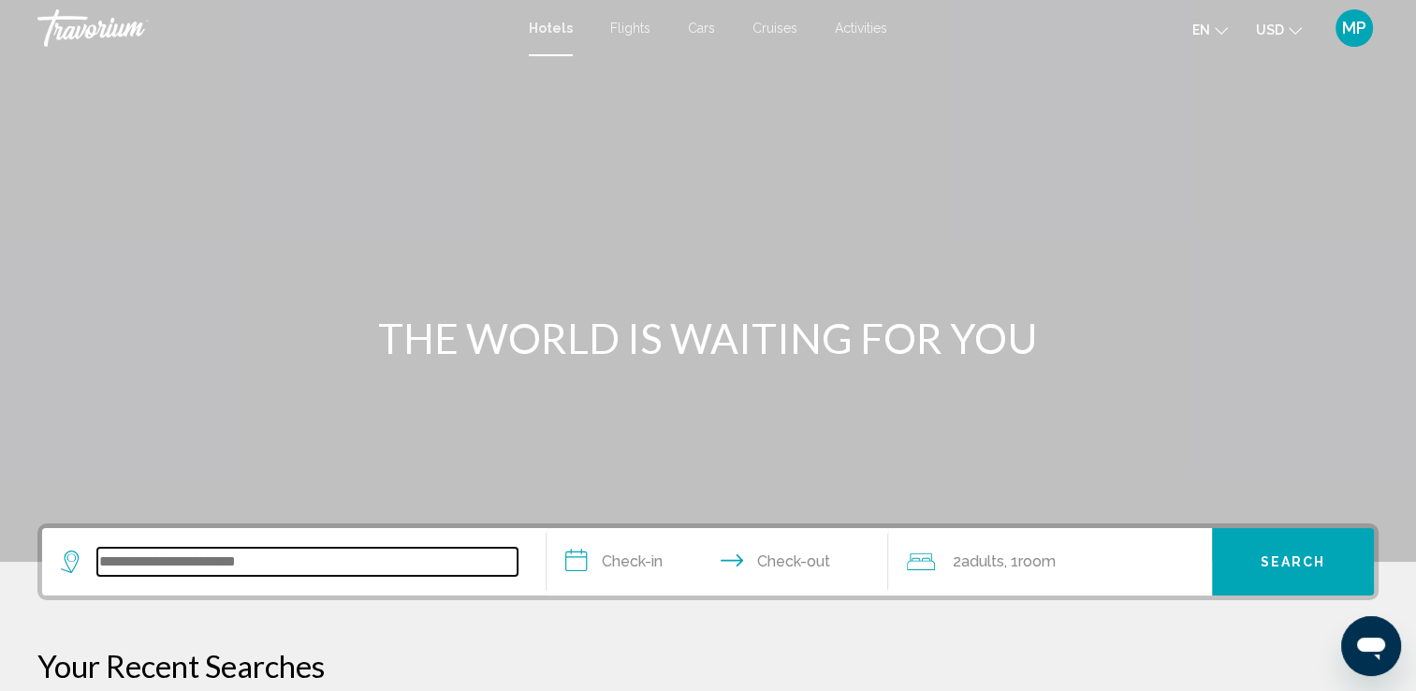
click at [281, 565] on input "Search widget" at bounding box center [307, 562] width 420 height 28
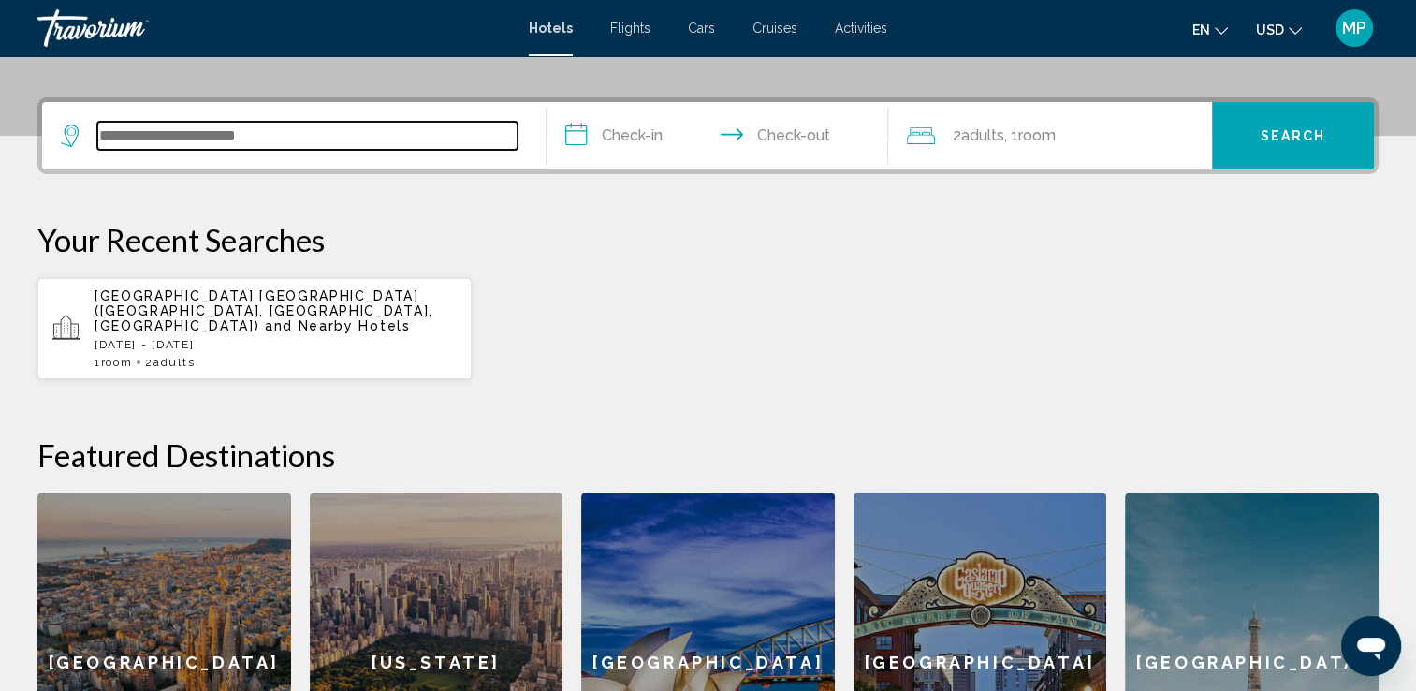
scroll to position [461, 0]
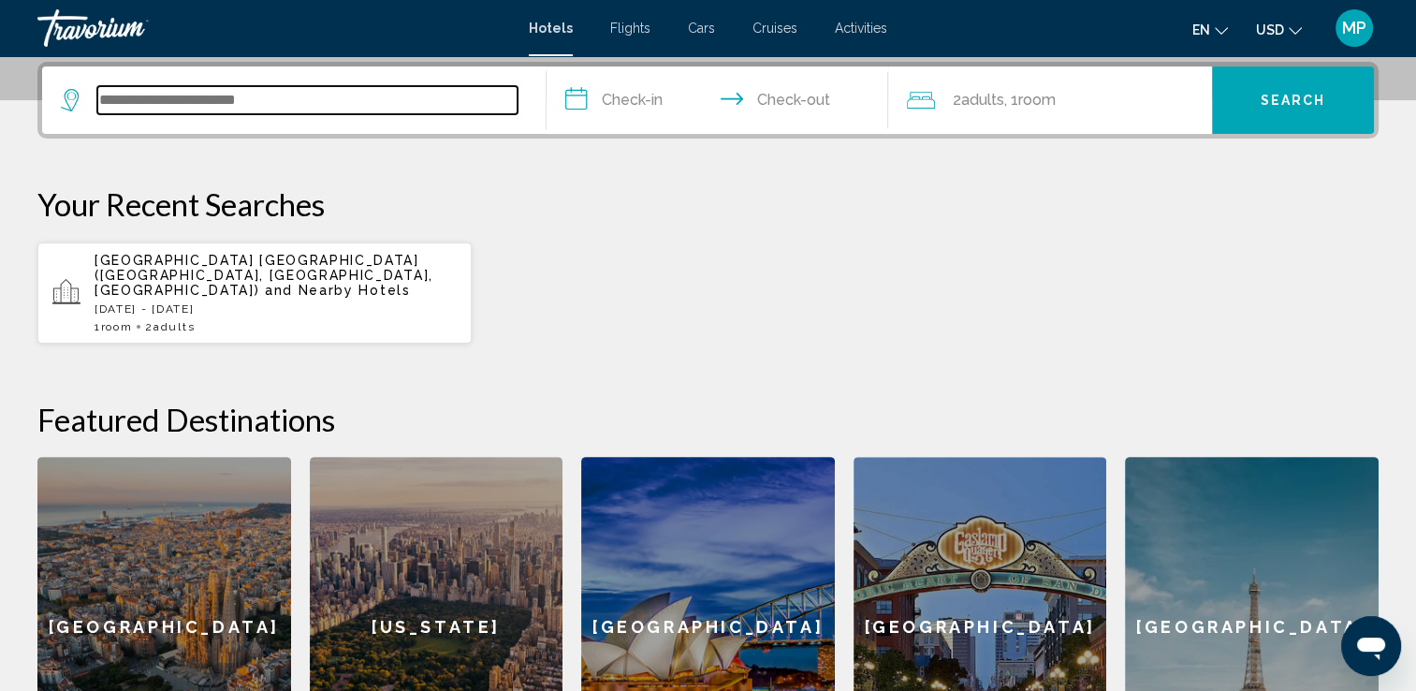
click at [168, 95] on input "Search widget" at bounding box center [307, 100] width 420 height 28
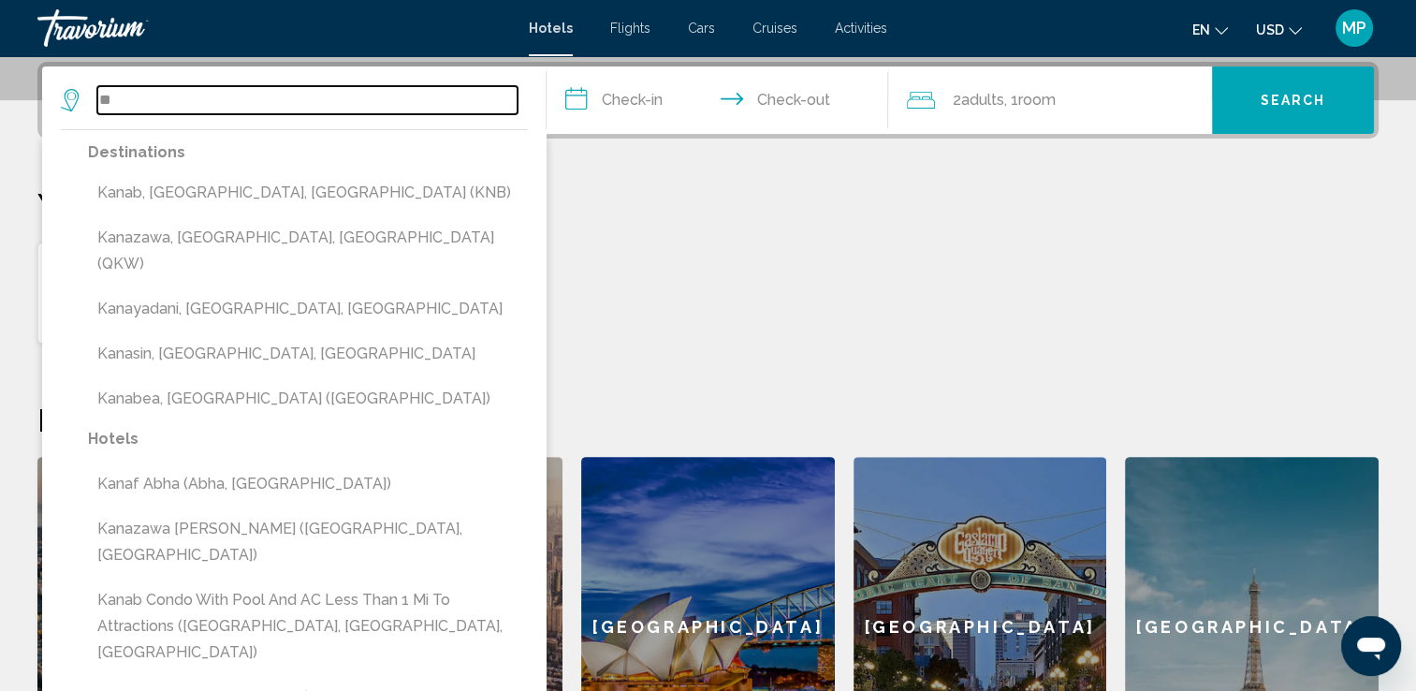
type input "*"
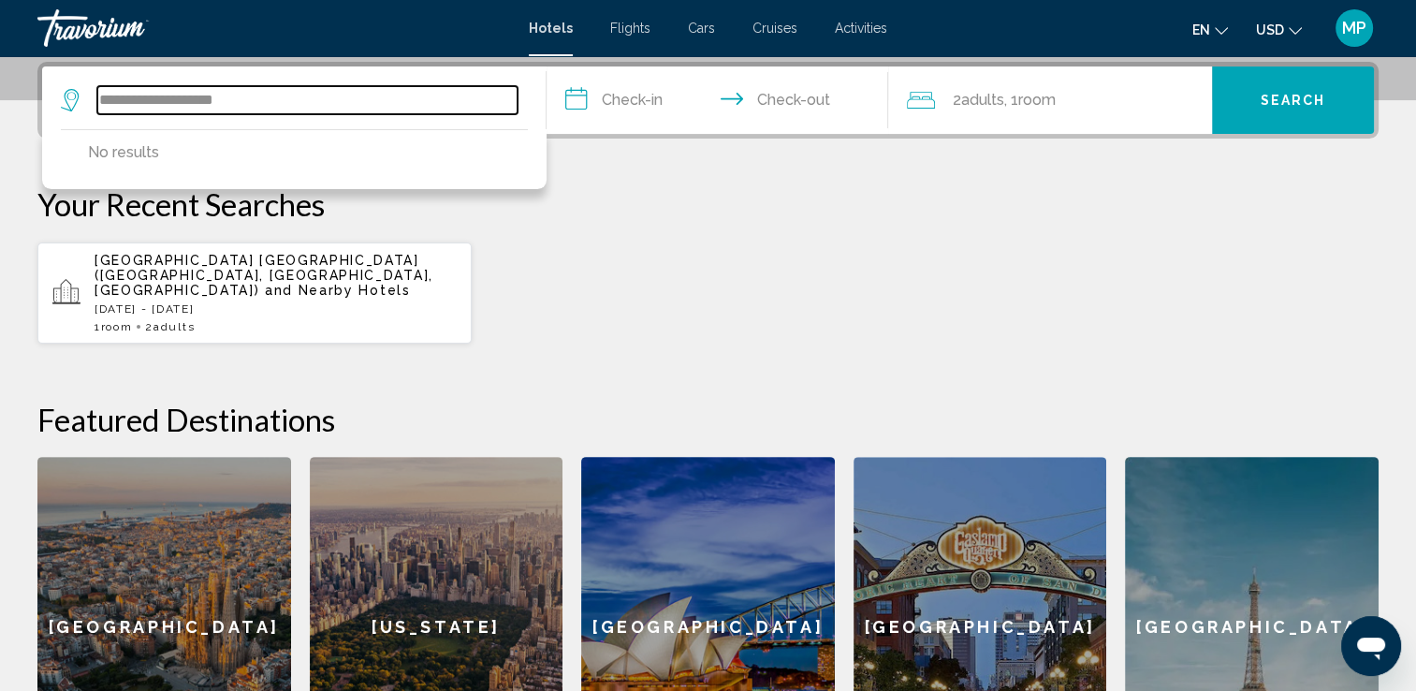
type input "**********"
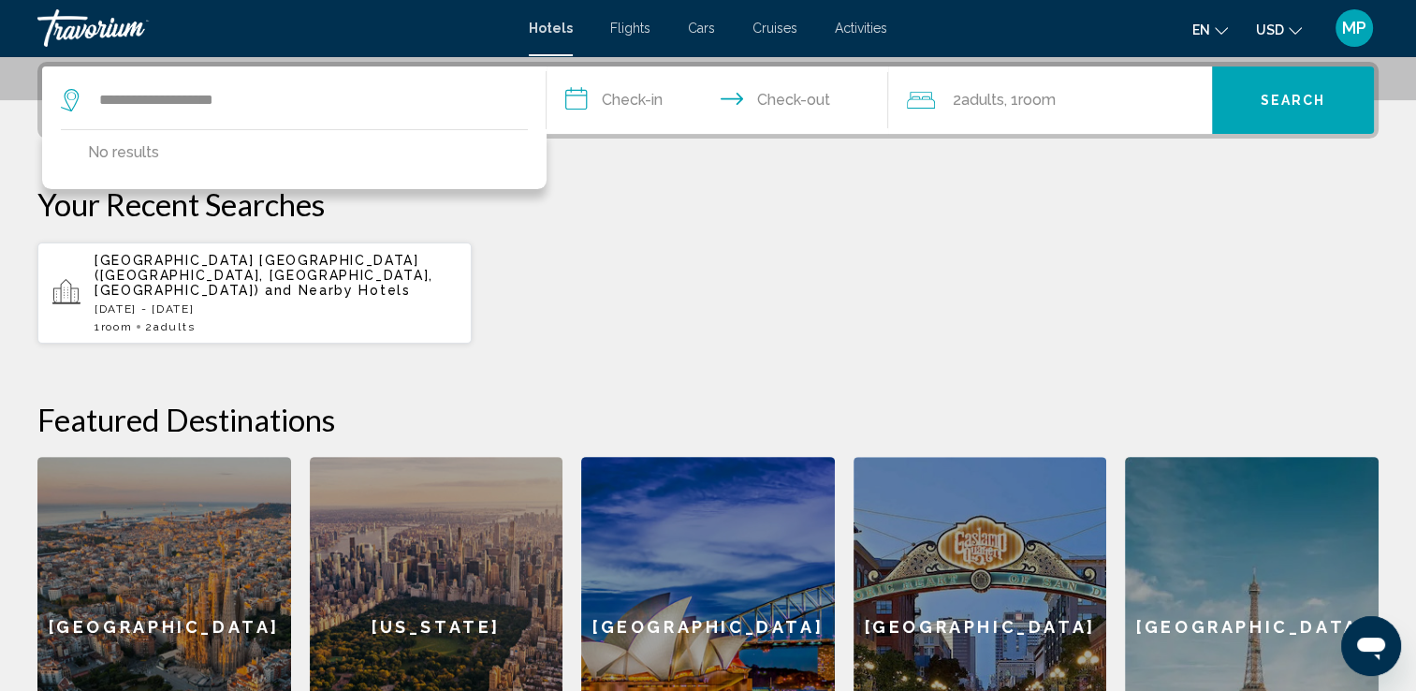
click at [577, 99] on input "**********" at bounding box center [722, 102] width 350 height 73
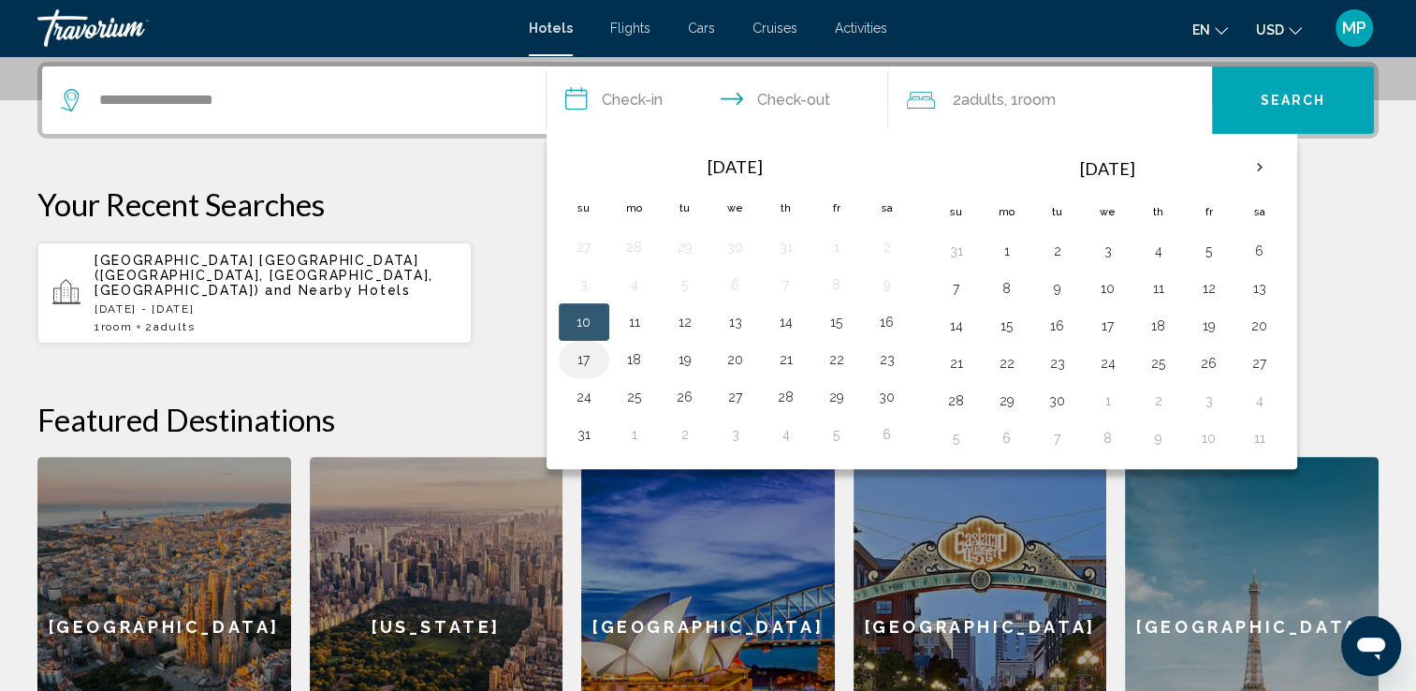
click at [580, 341] on td "17" at bounding box center [584, 359] width 51 height 37
click at [679, 318] on button "12" at bounding box center [685, 322] width 30 height 26
click at [576, 323] on button "10" at bounding box center [584, 322] width 30 height 26
type input "**********"
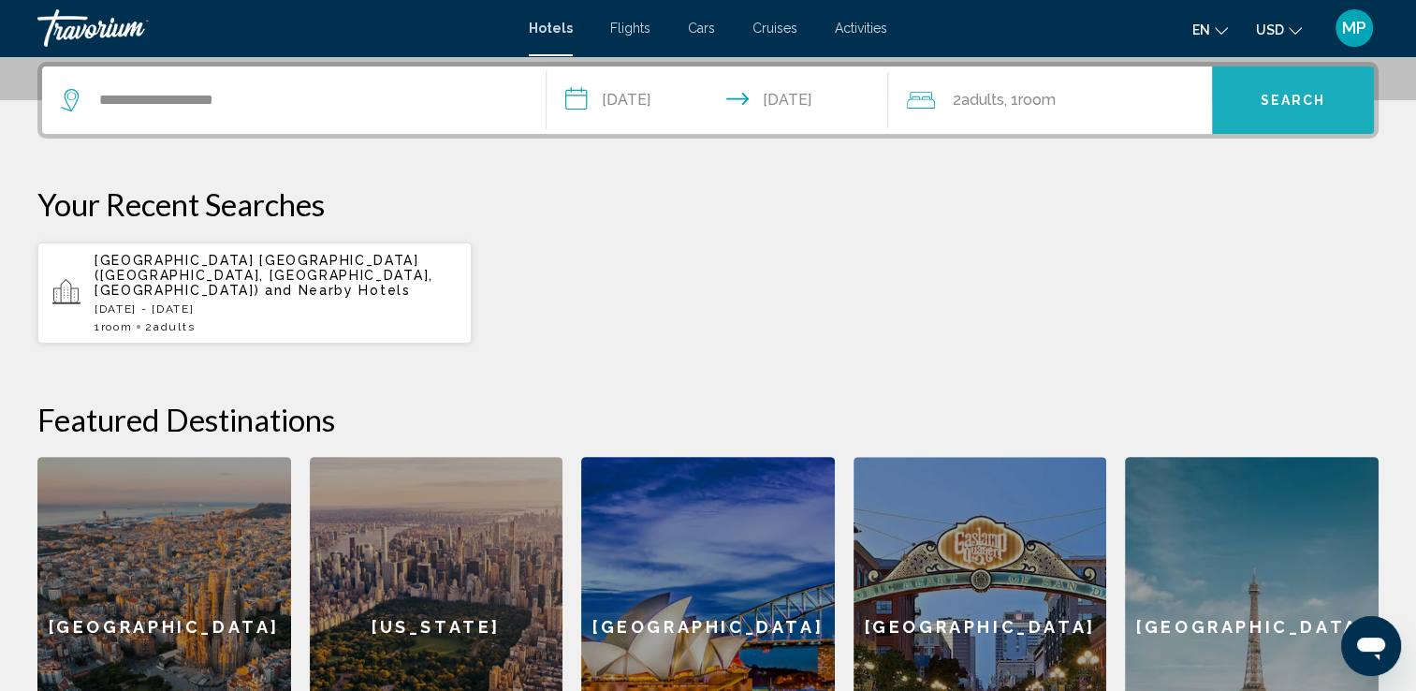
click at [1250, 110] on button "Search" at bounding box center [1293, 99] width 162 height 67
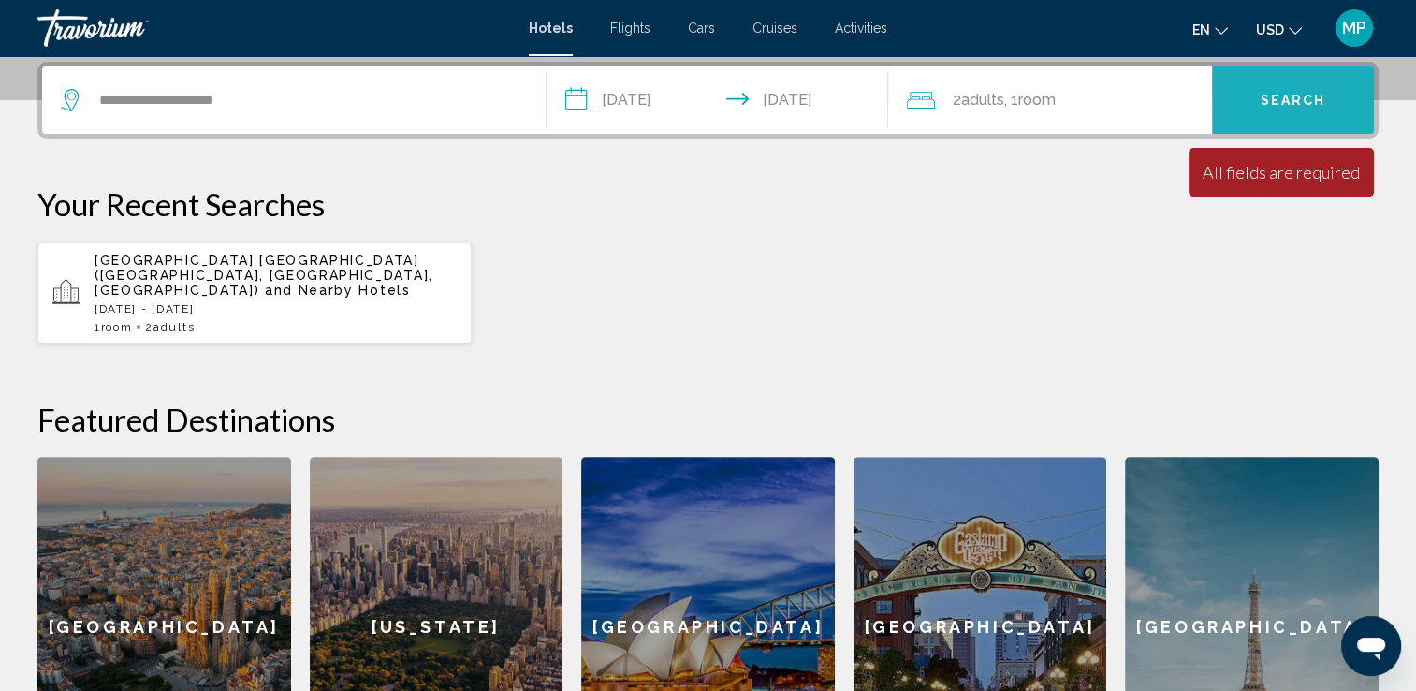
click at [1250, 110] on button "Search" at bounding box center [1293, 99] width 162 height 67
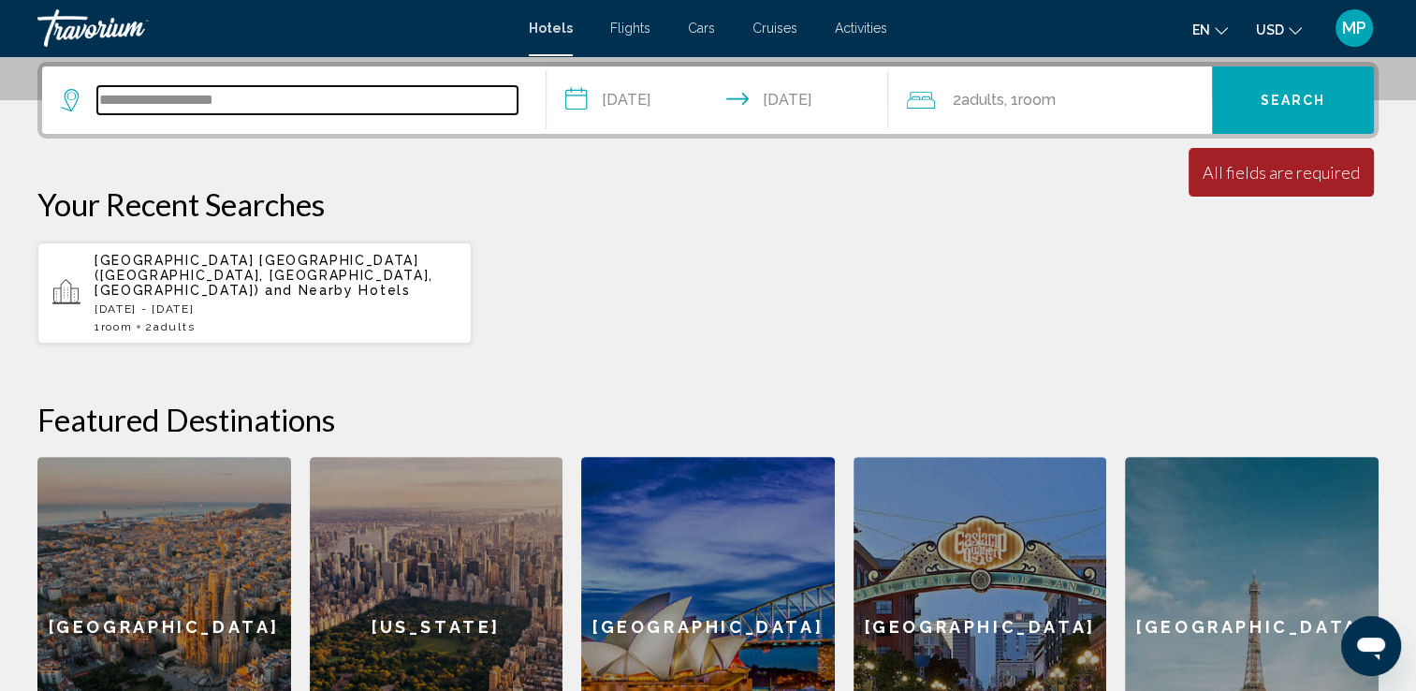
click at [258, 95] on input "**********" at bounding box center [307, 100] width 420 height 28
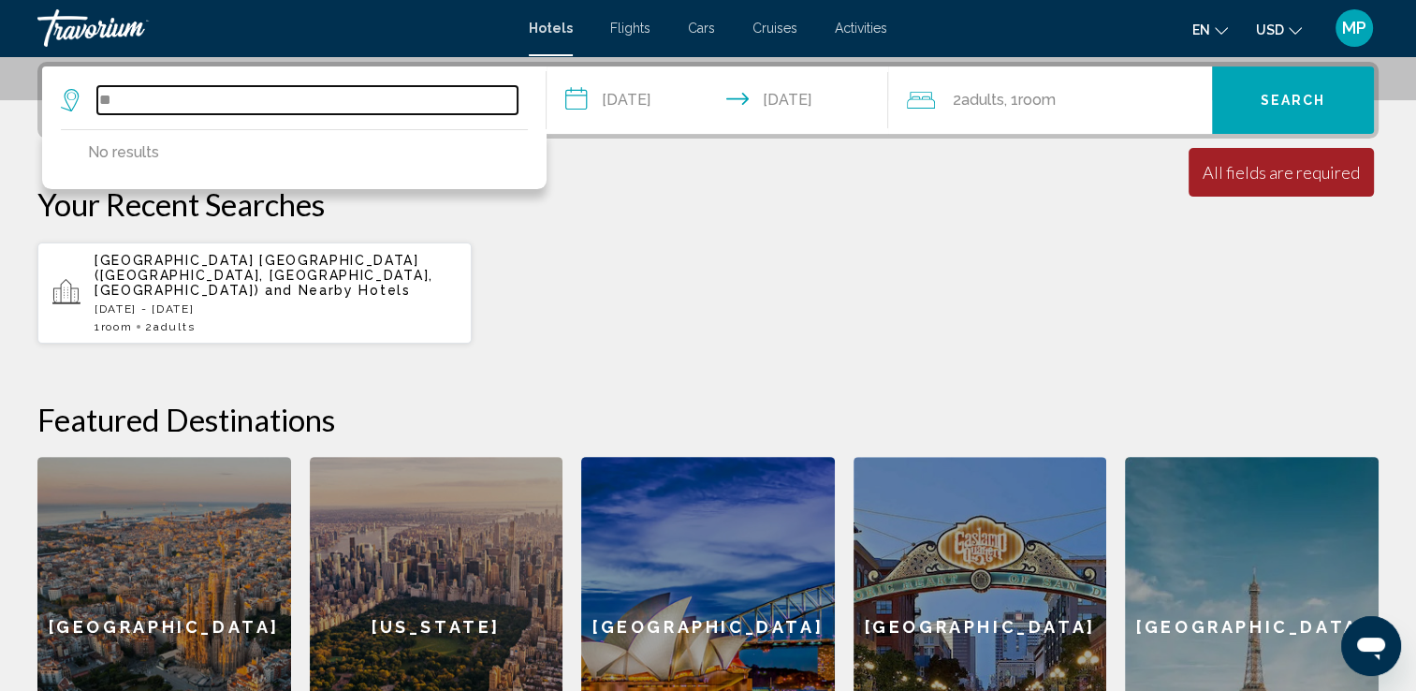
type input "*"
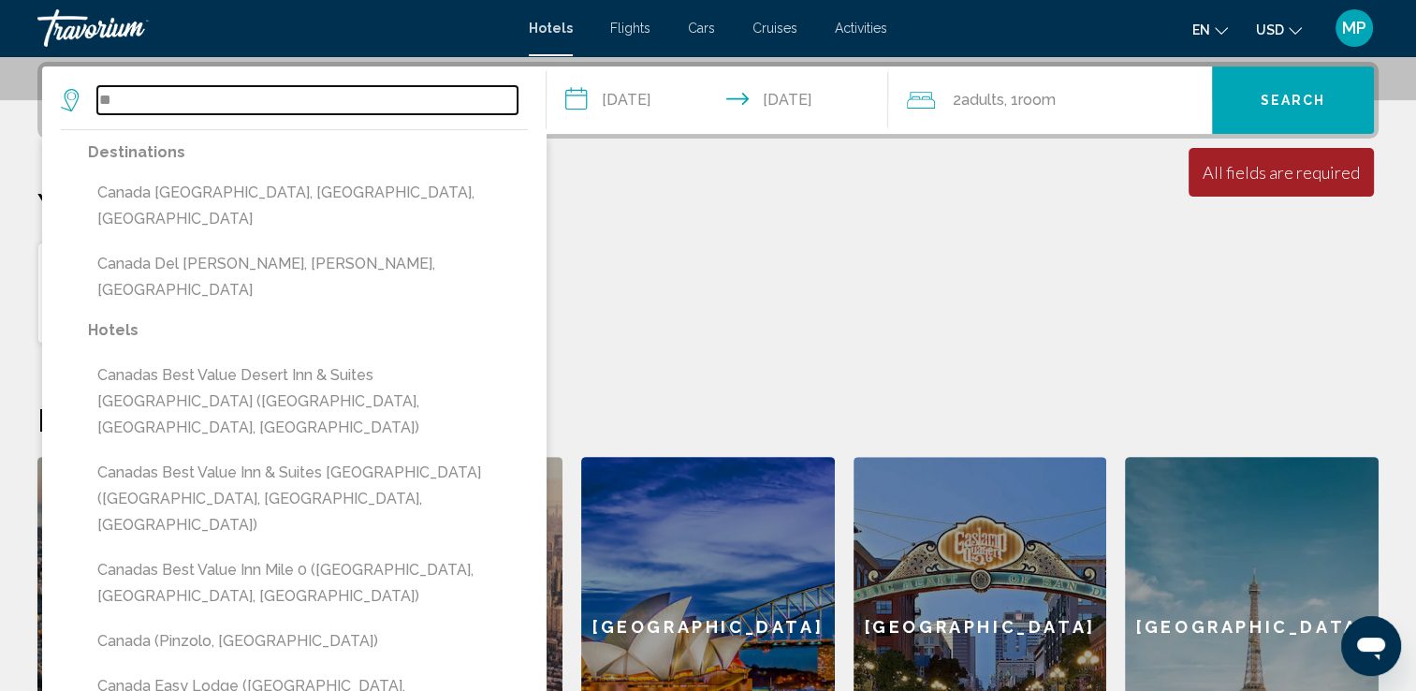
type input "*"
click at [303, 95] on input "Search widget" at bounding box center [307, 100] width 420 height 28
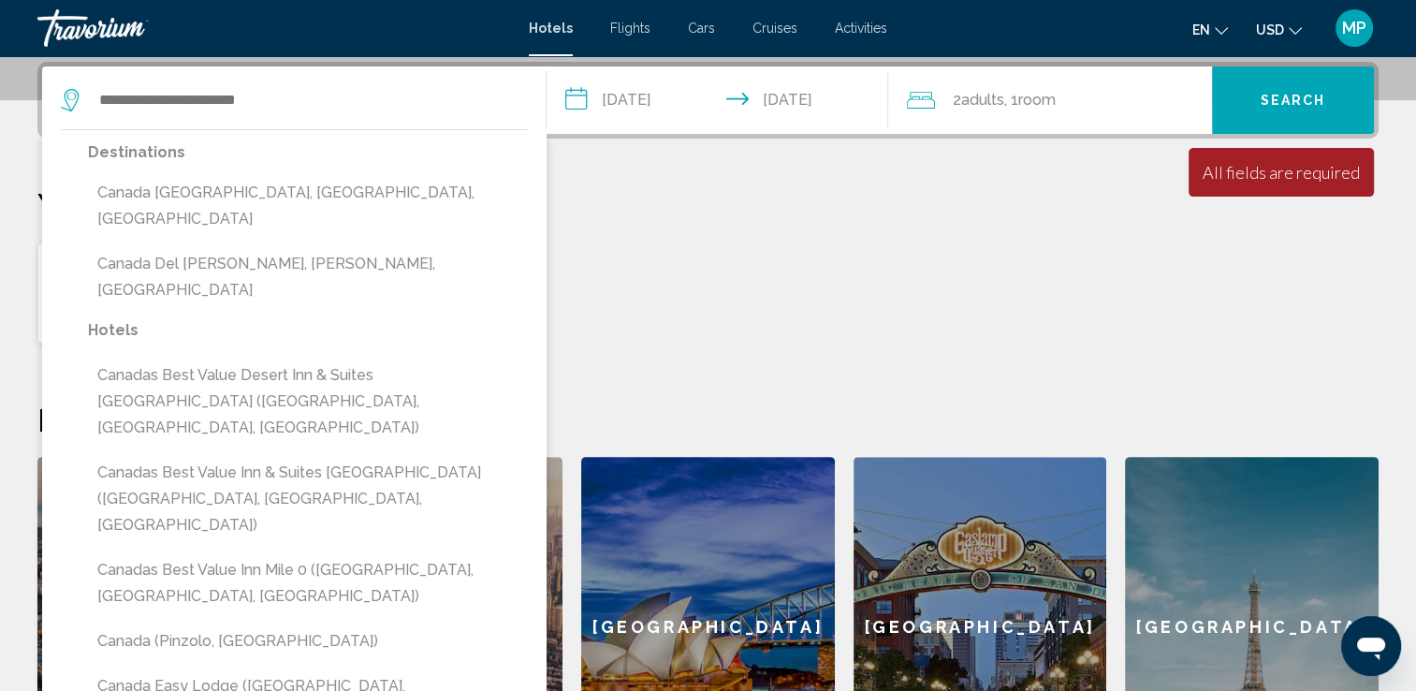
click at [554, 22] on span "Hotels" at bounding box center [551, 28] width 44 height 15
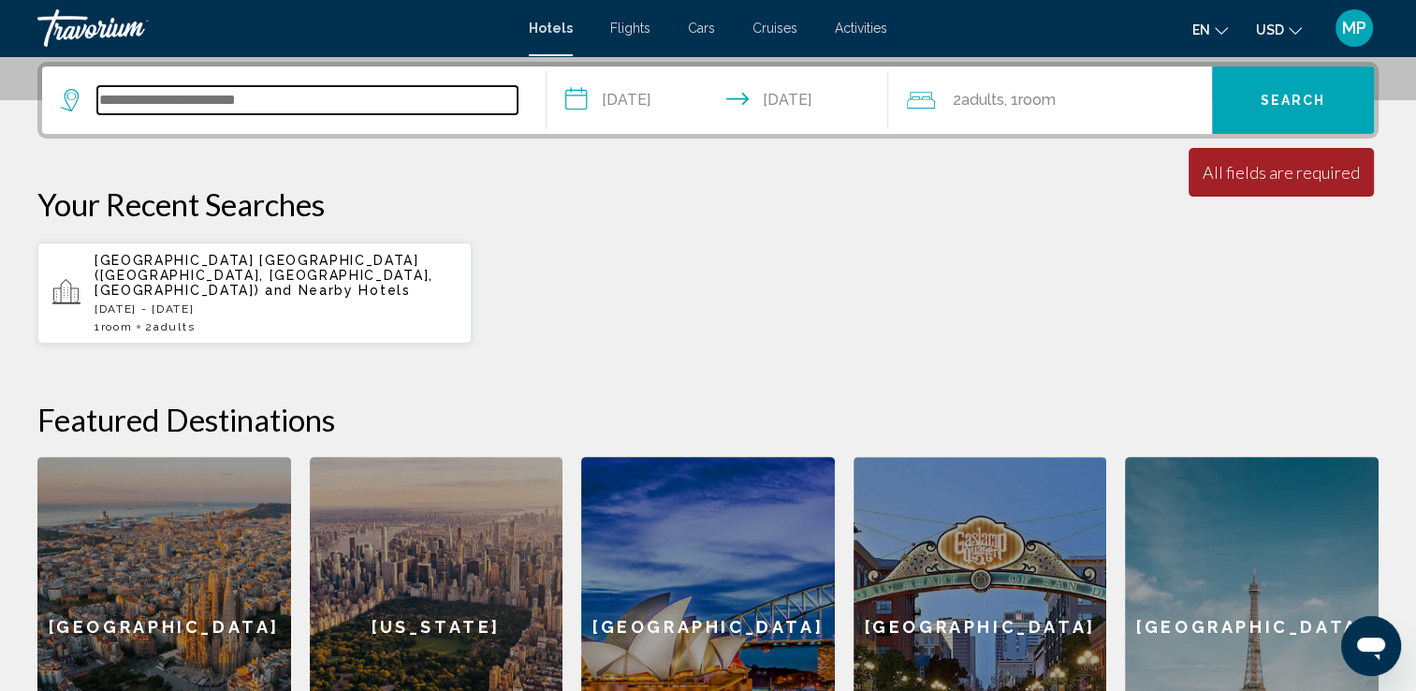
click at [191, 109] on input "Search widget" at bounding box center [307, 100] width 420 height 28
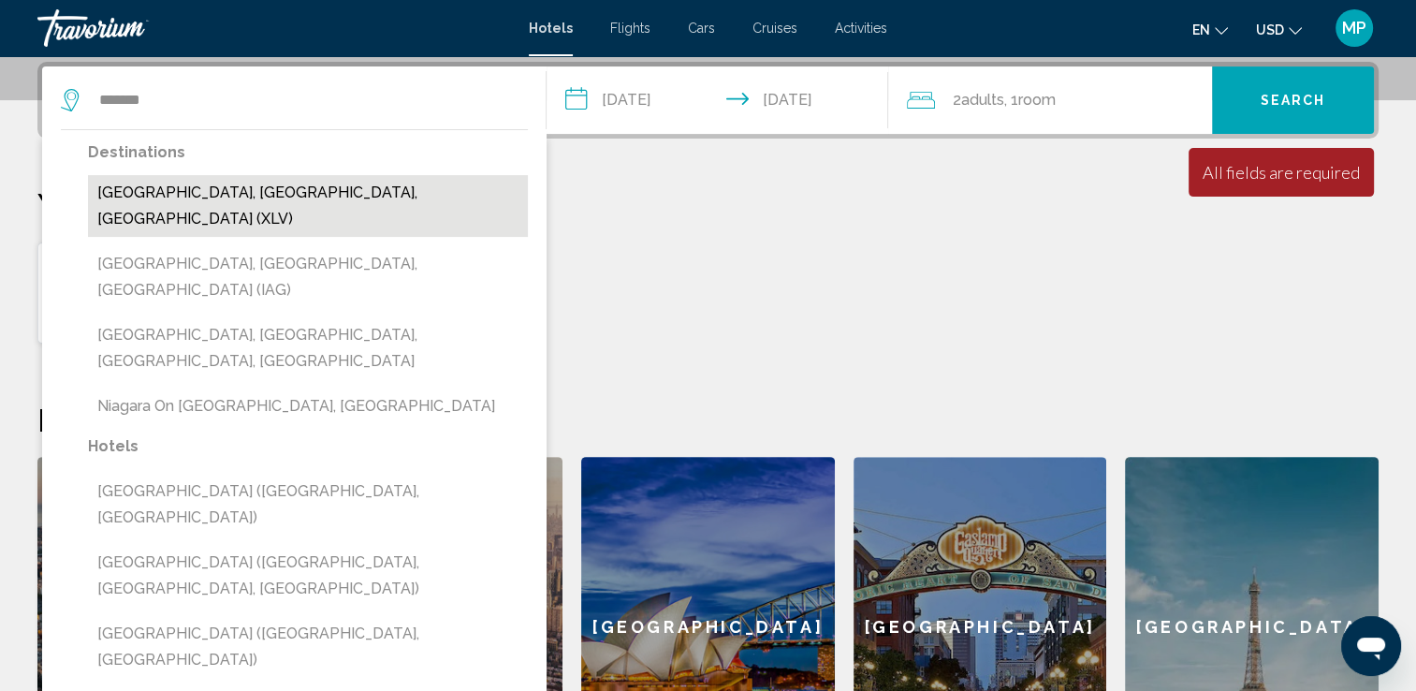
click at [184, 193] on button "[GEOGRAPHIC_DATA], [GEOGRAPHIC_DATA], [GEOGRAPHIC_DATA] (XLV)" at bounding box center [308, 206] width 440 height 62
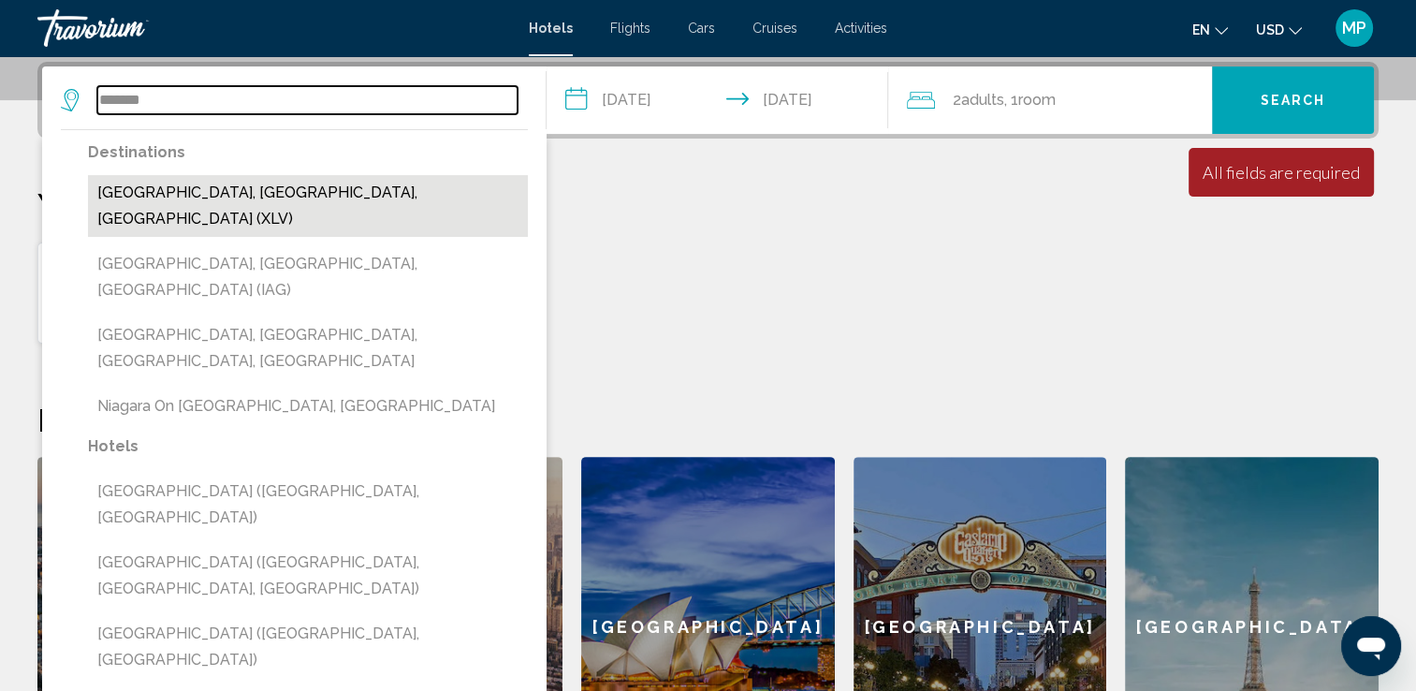
type input "**********"
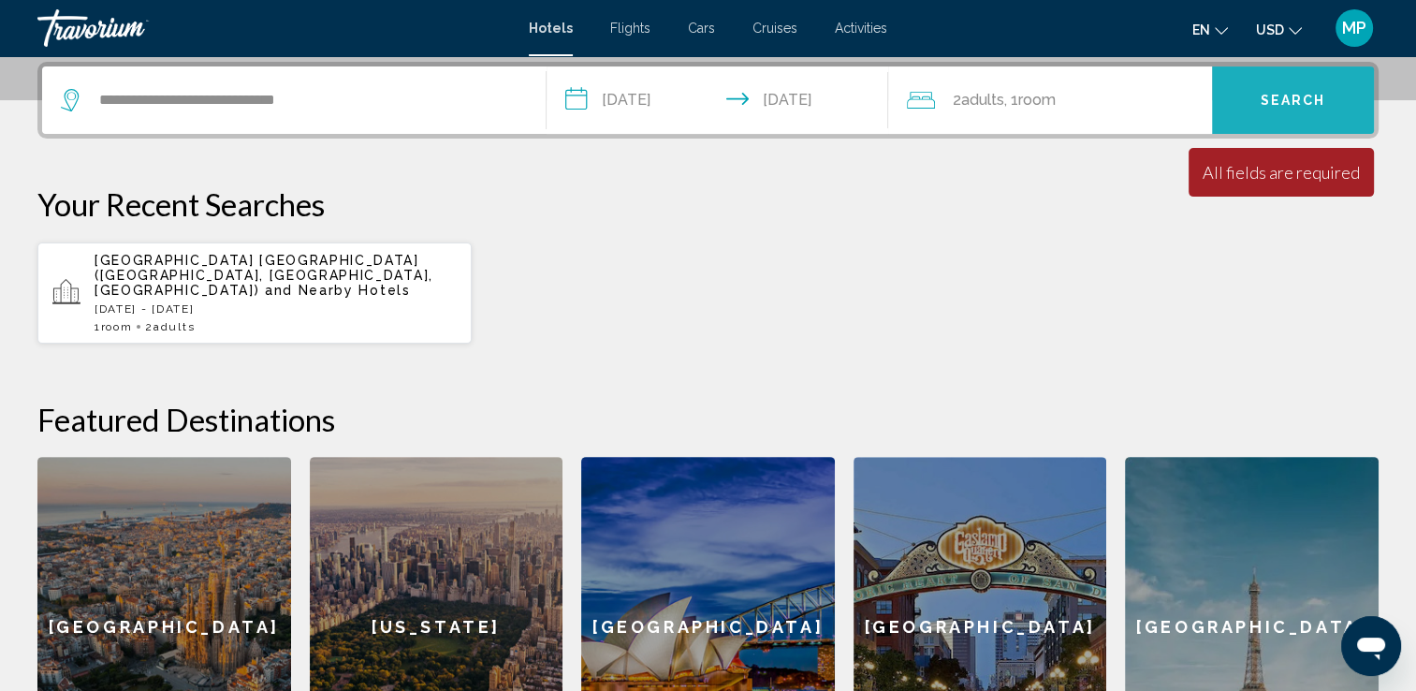
click at [1293, 95] on span "Search" at bounding box center [1294, 101] width 66 height 15
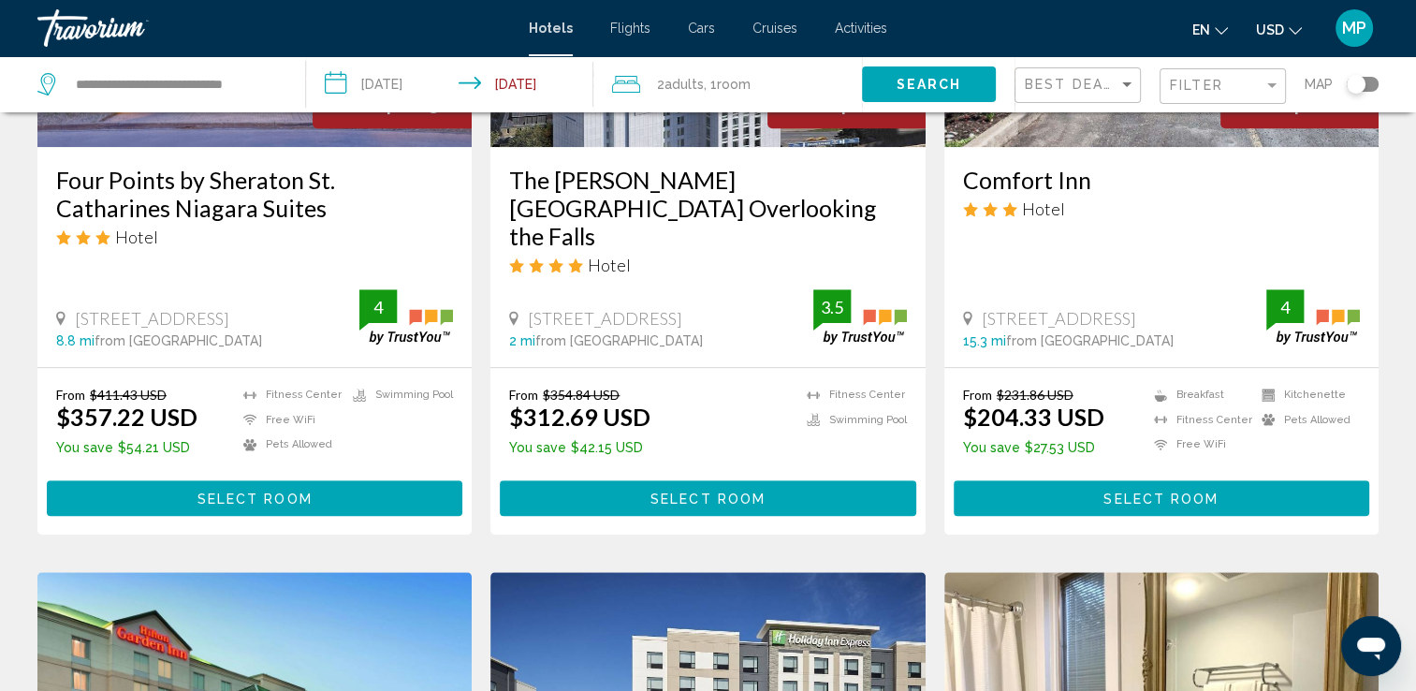
scroll to position [1086, 0]
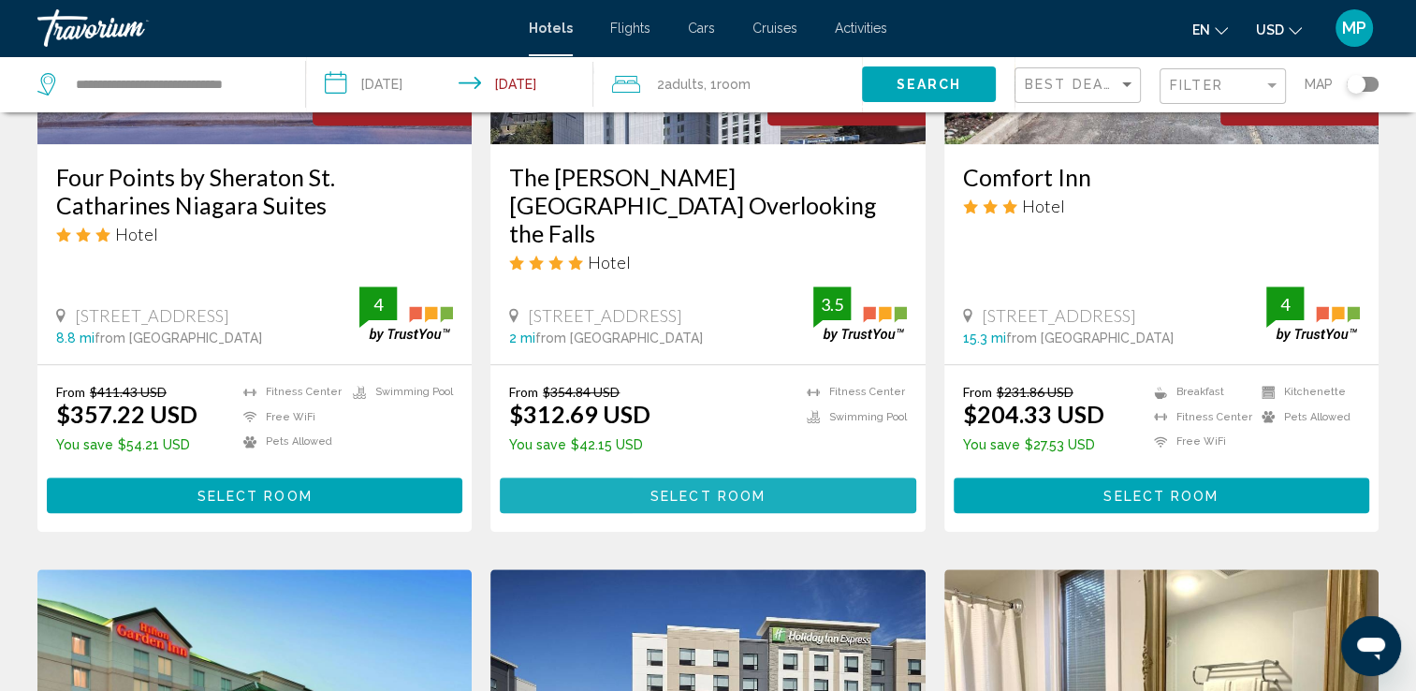
click at [655, 489] on span "Select Room" at bounding box center [707, 496] width 115 height 15
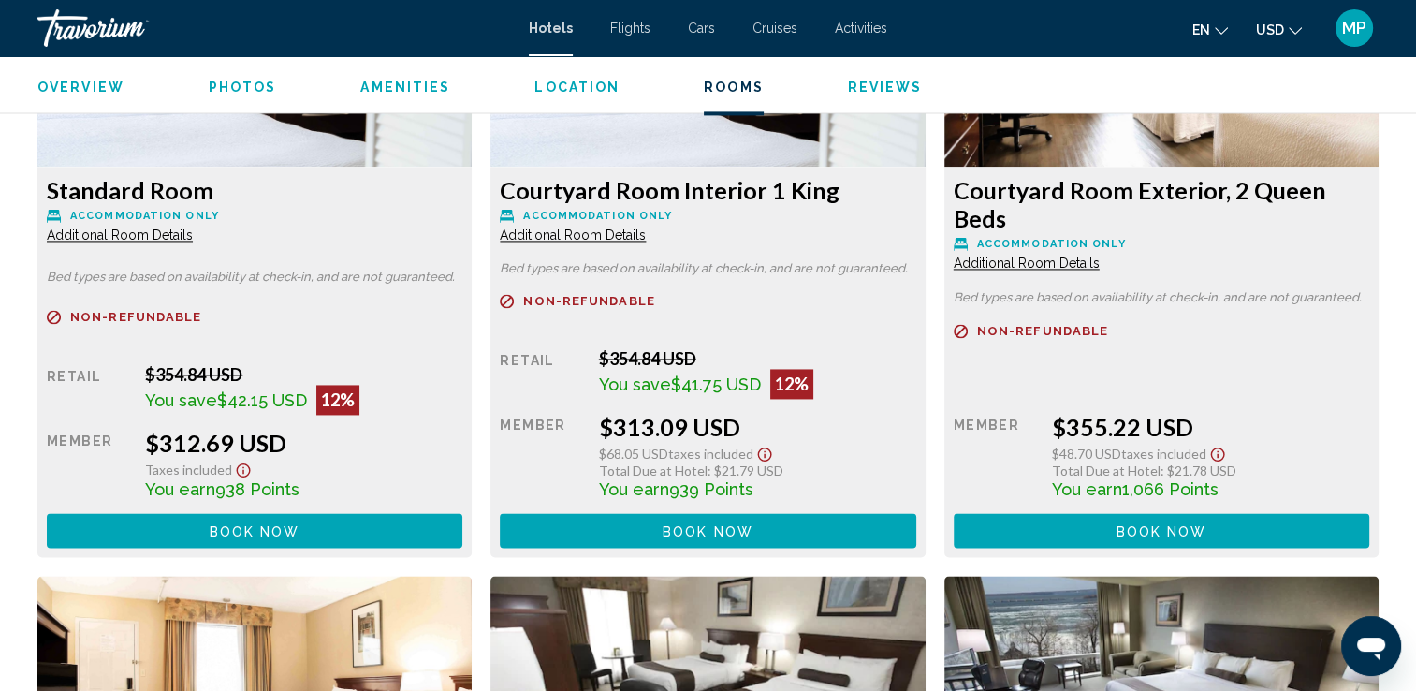
scroll to position [2770, 0]
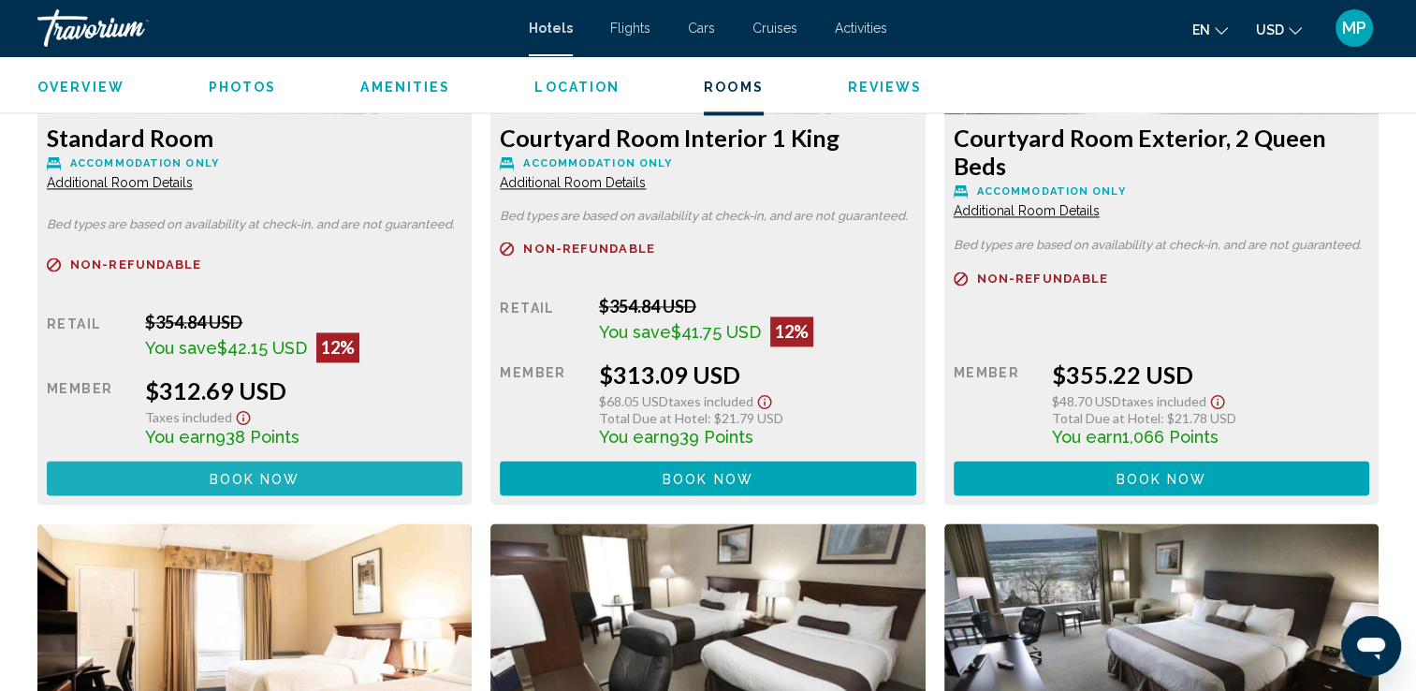
click at [236, 471] on span "Book now" at bounding box center [255, 478] width 91 height 15
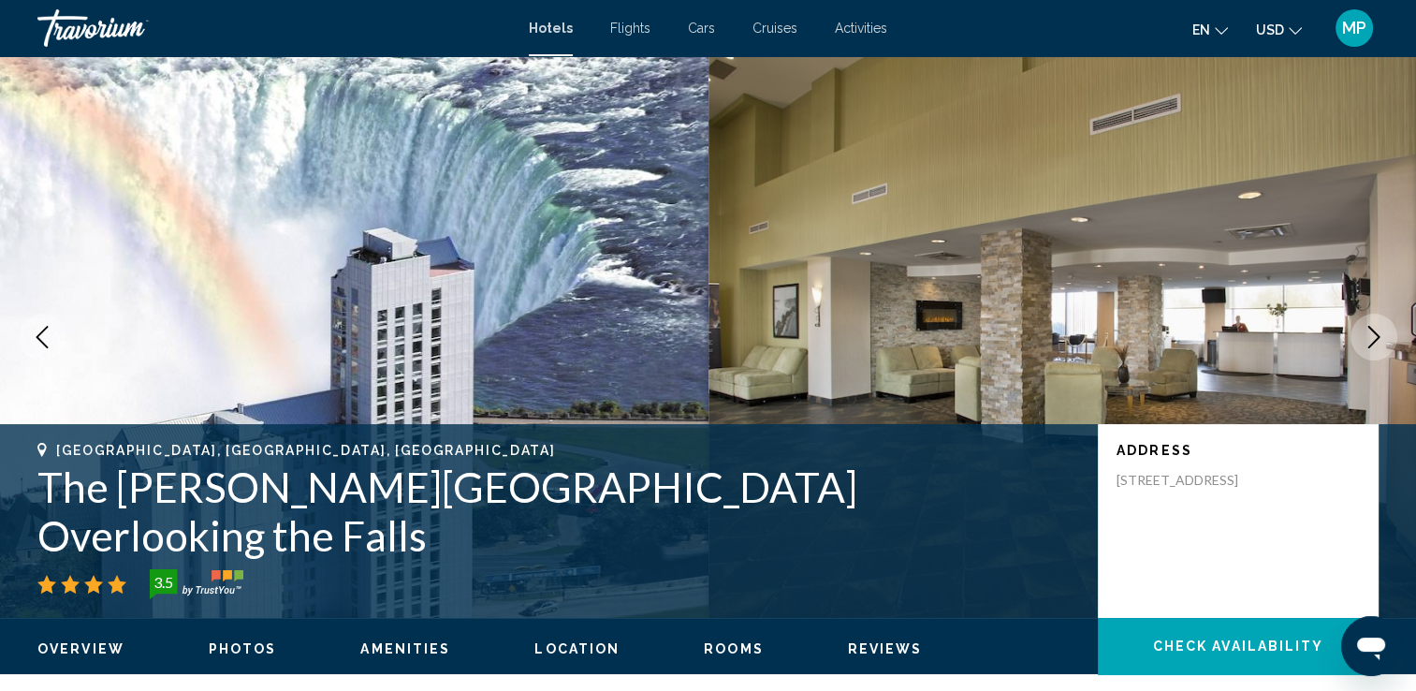
click at [1386, 339] on button "Next image" at bounding box center [1374, 337] width 47 height 47
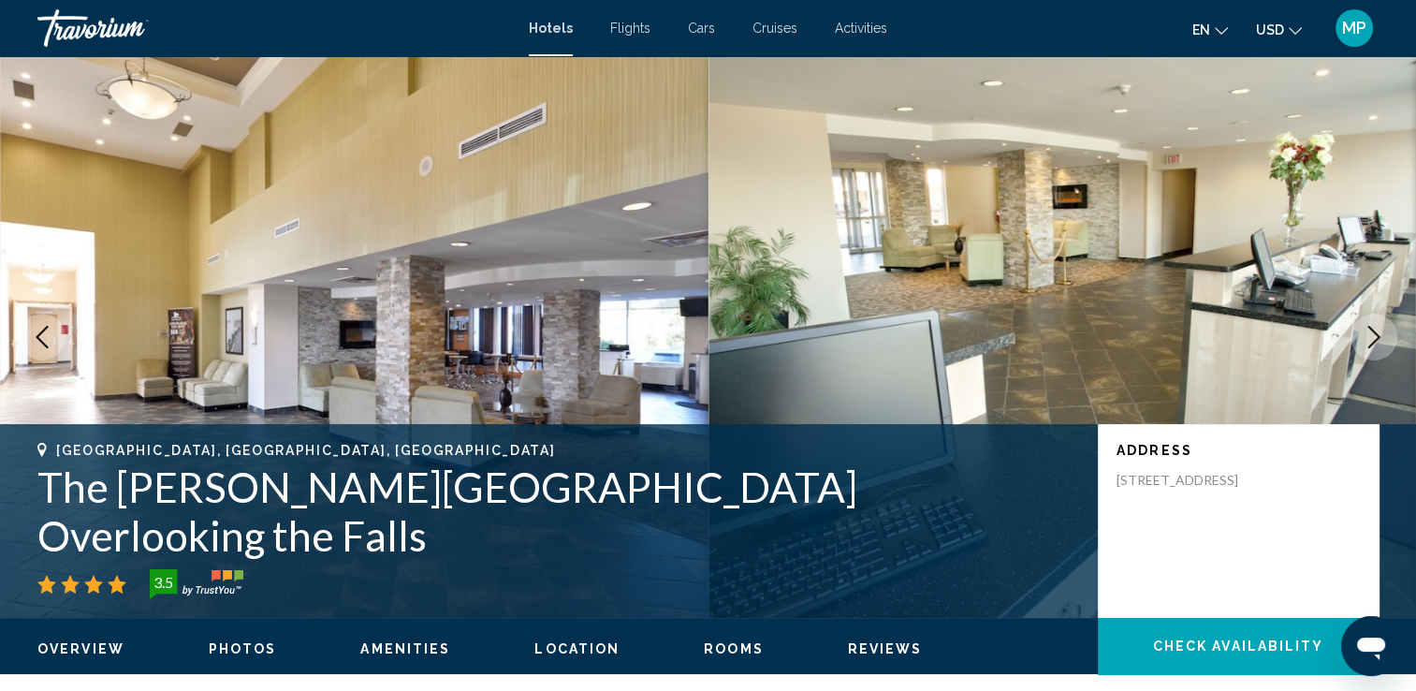
click at [1386, 339] on button "Next image" at bounding box center [1374, 337] width 47 height 47
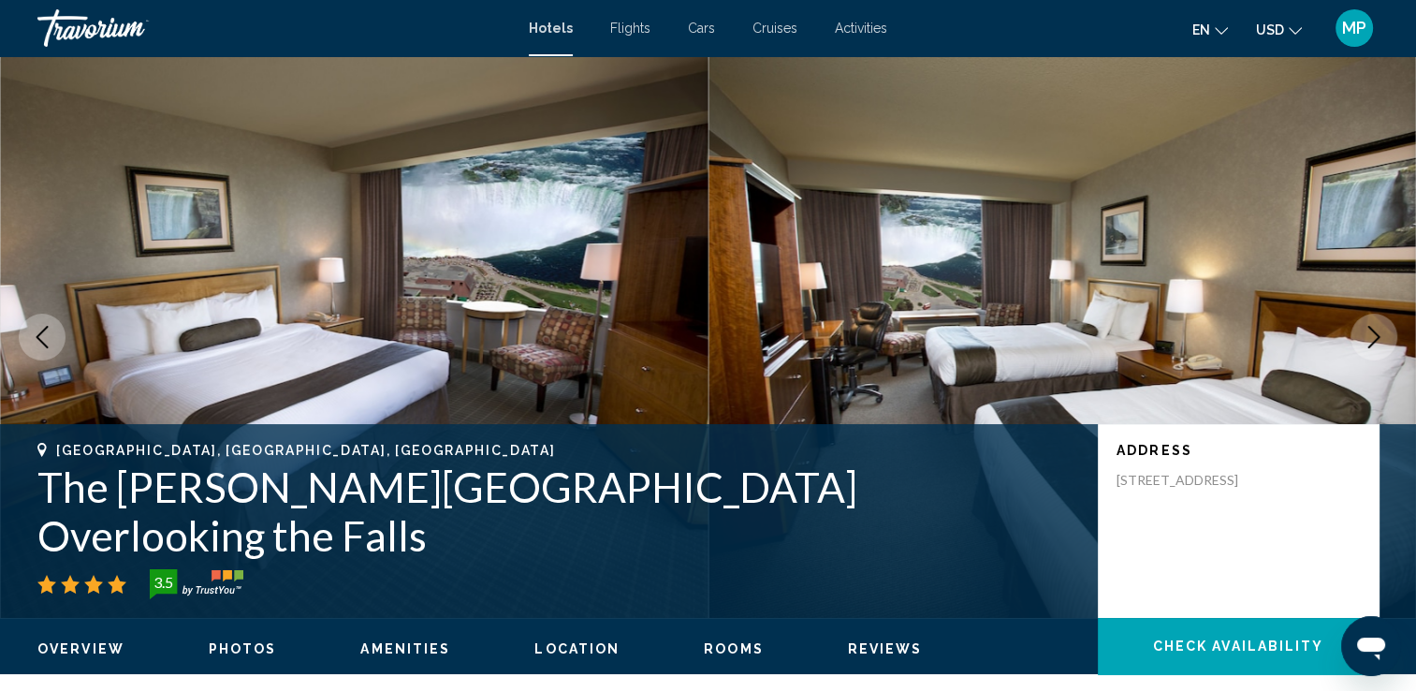
click at [1386, 339] on button "Next image" at bounding box center [1374, 337] width 47 height 47
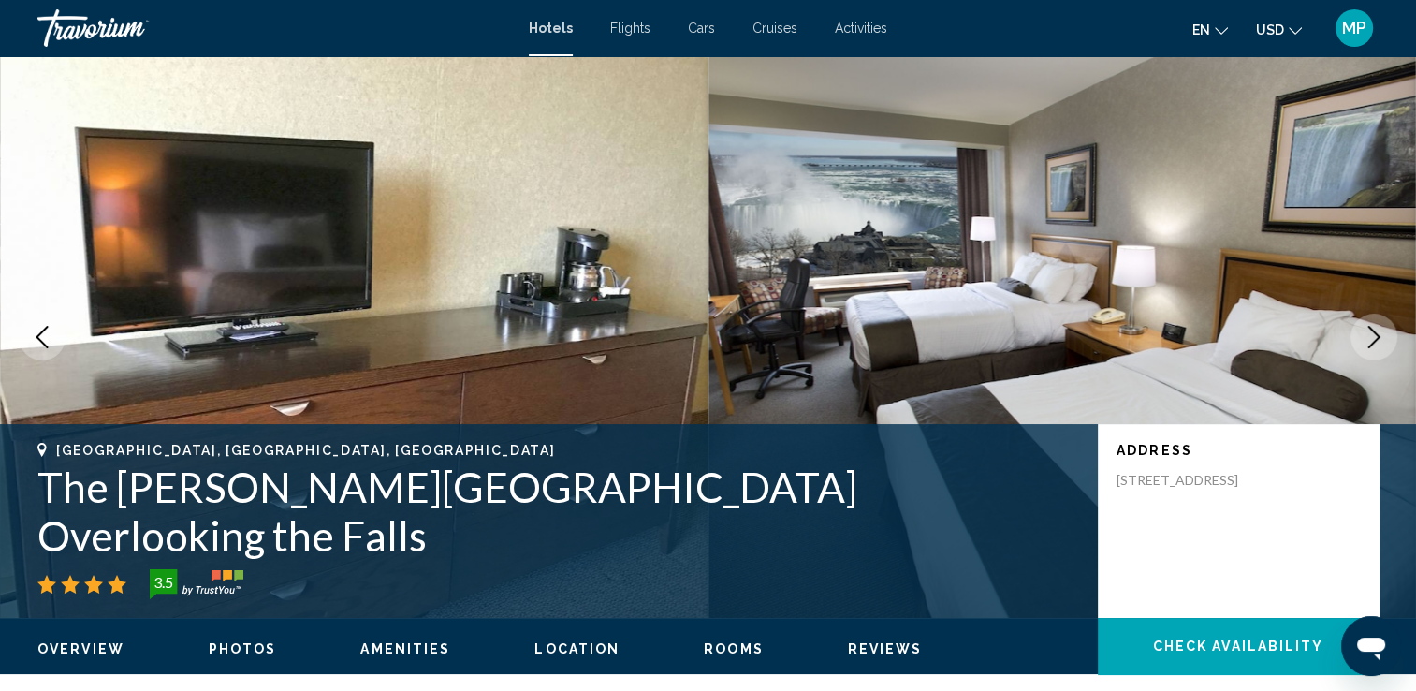
click at [1386, 339] on button "Next image" at bounding box center [1374, 337] width 47 height 47
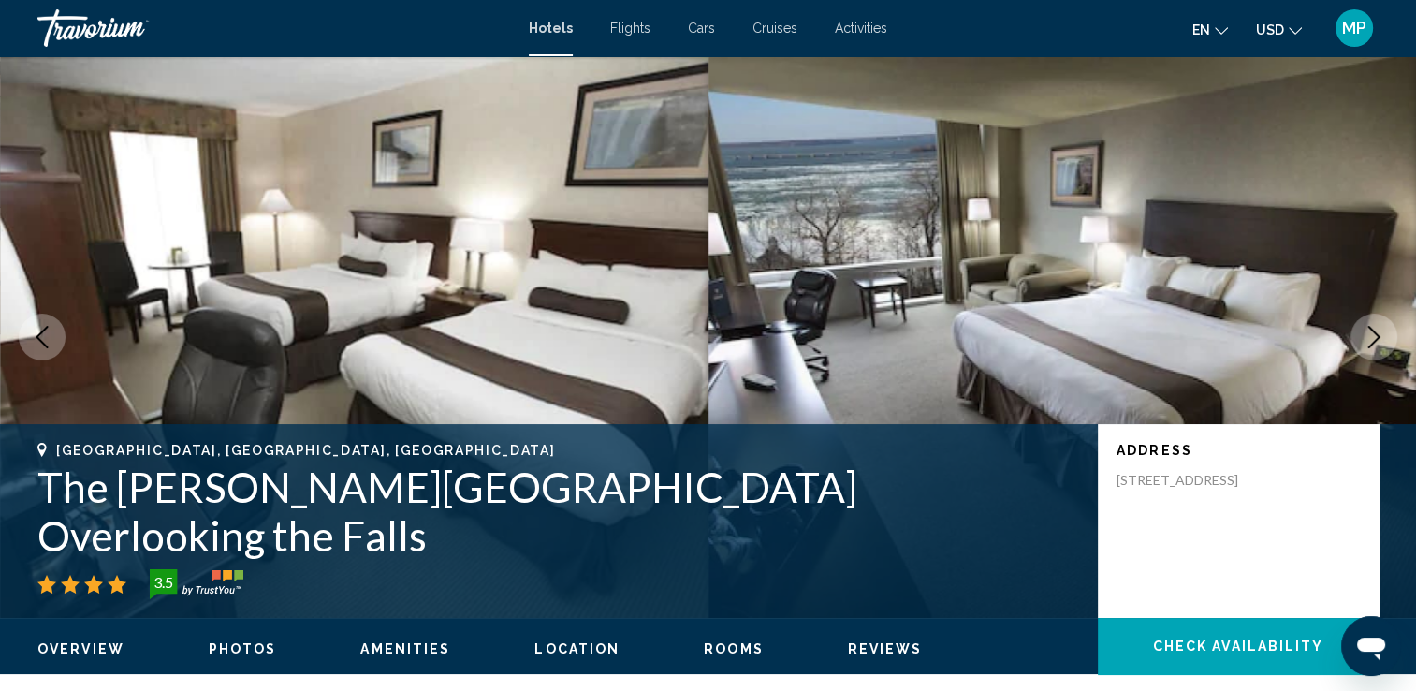
click at [1386, 339] on button "Next image" at bounding box center [1374, 337] width 47 height 47
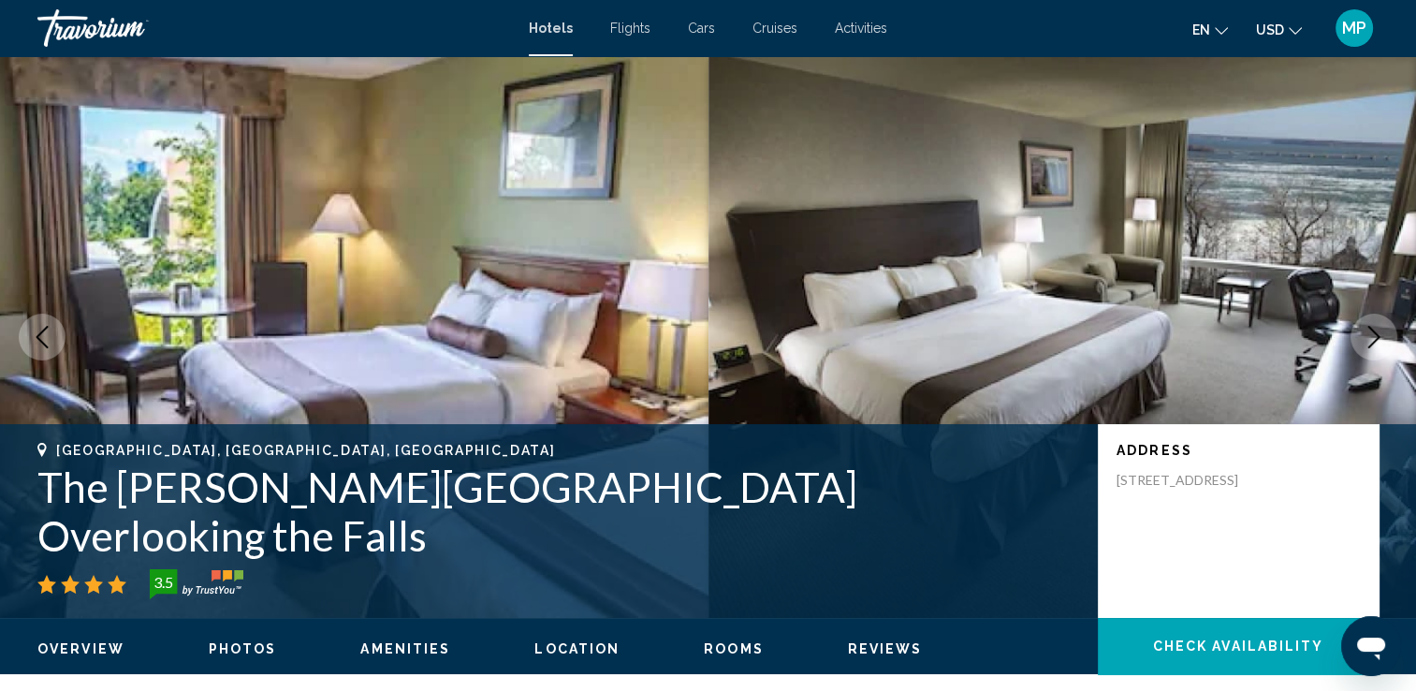
click at [1386, 339] on button "Next image" at bounding box center [1374, 337] width 47 height 47
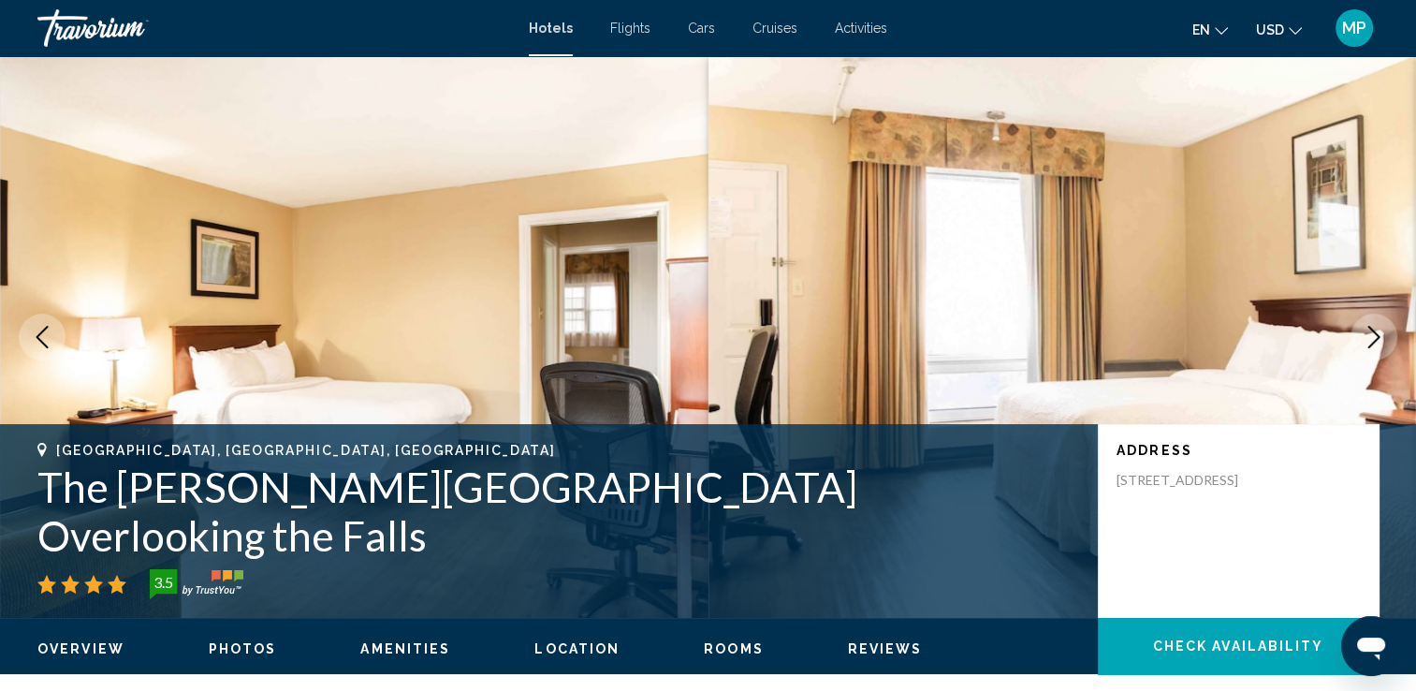
click at [1386, 339] on button "Next image" at bounding box center [1374, 337] width 47 height 47
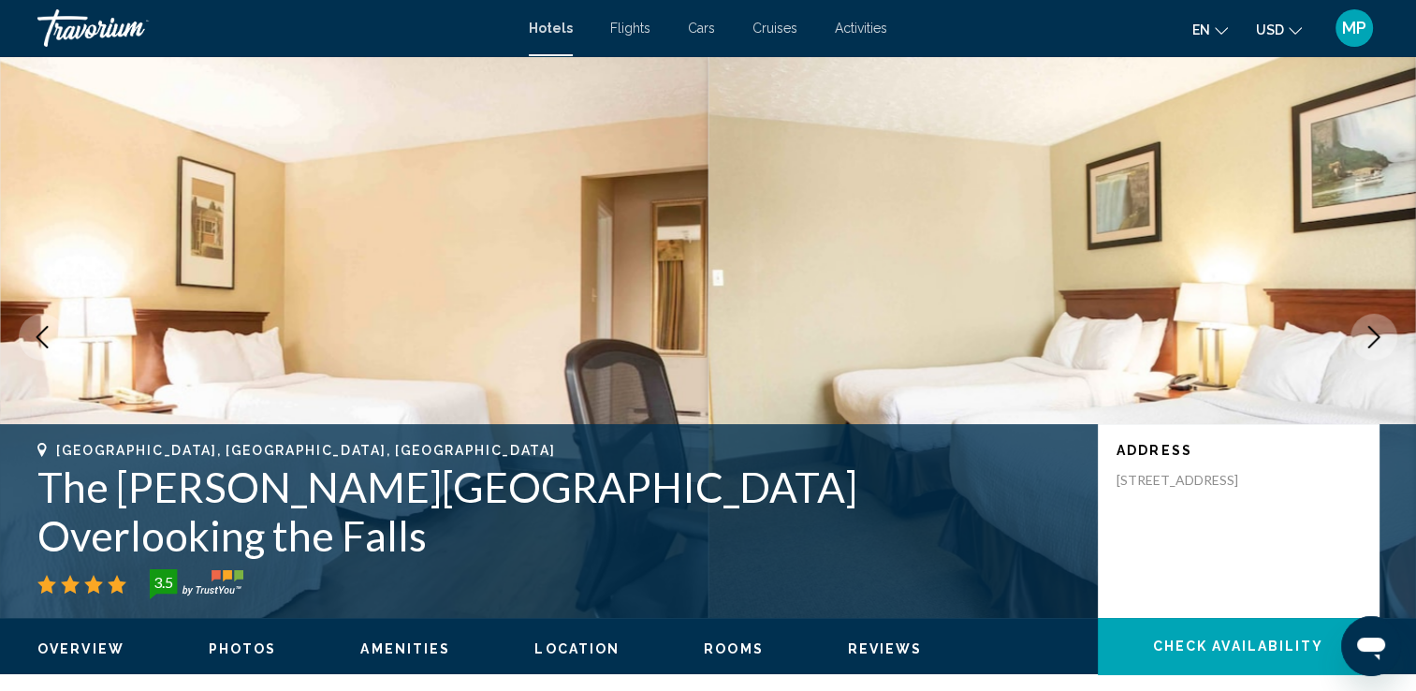
click at [1386, 339] on button "Next image" at bounding box center [1374, 337] width 47 height 47
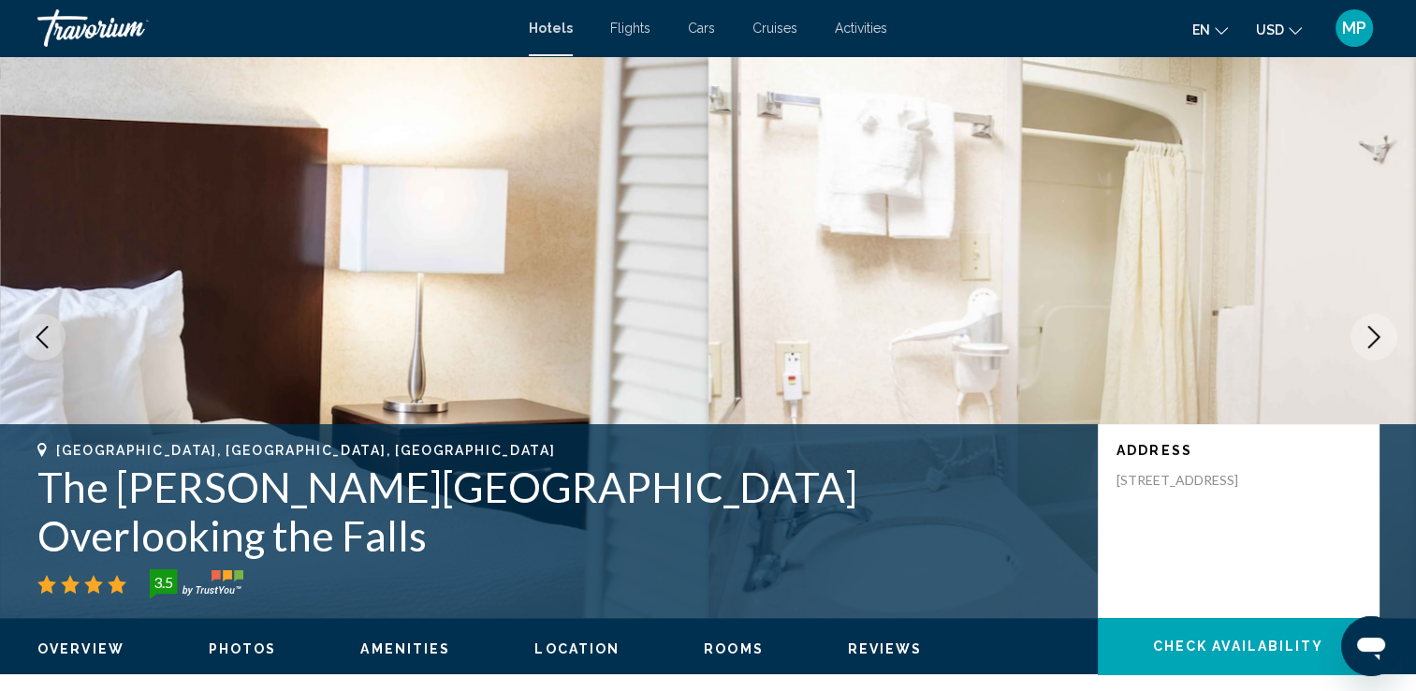
click at [1386, 339] on button "Next image" at bounding box center [1374, 337] width 47 height 47
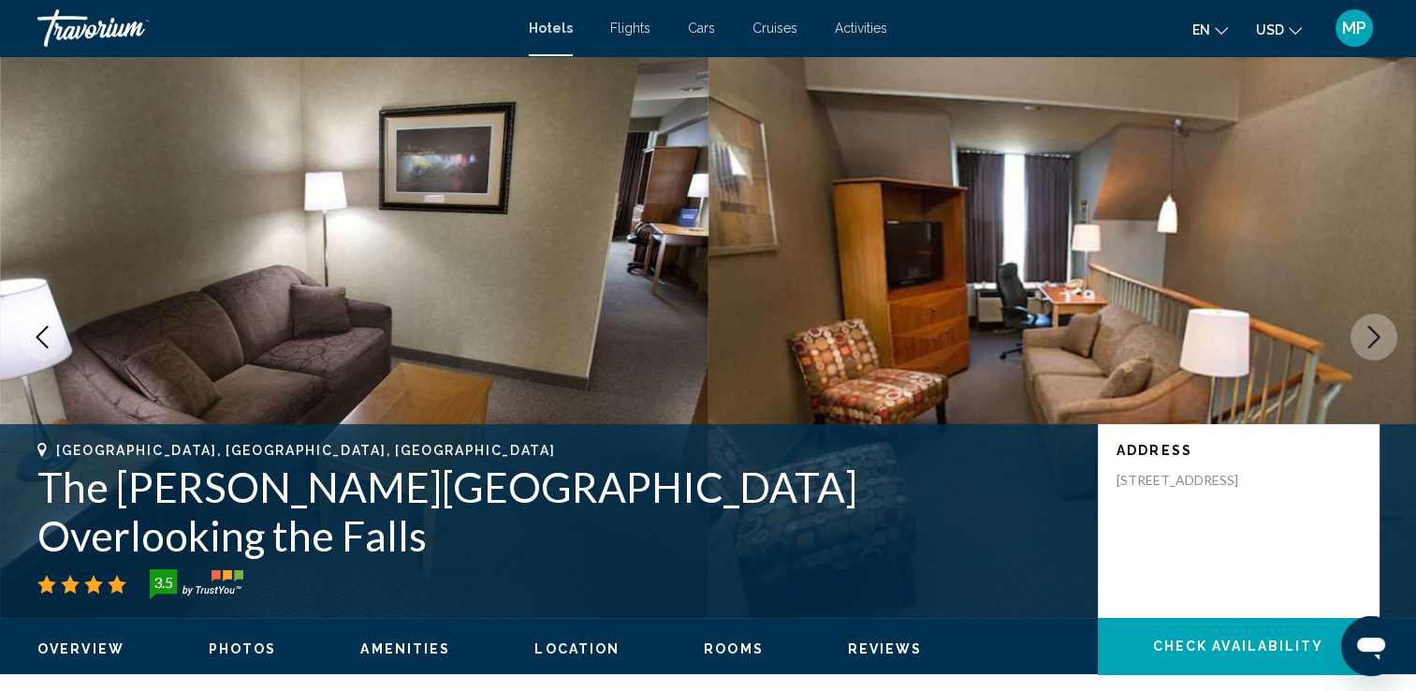
click at [1386, 339] on button "Next image" at bounding box center [1374, 337] width 47 height 47
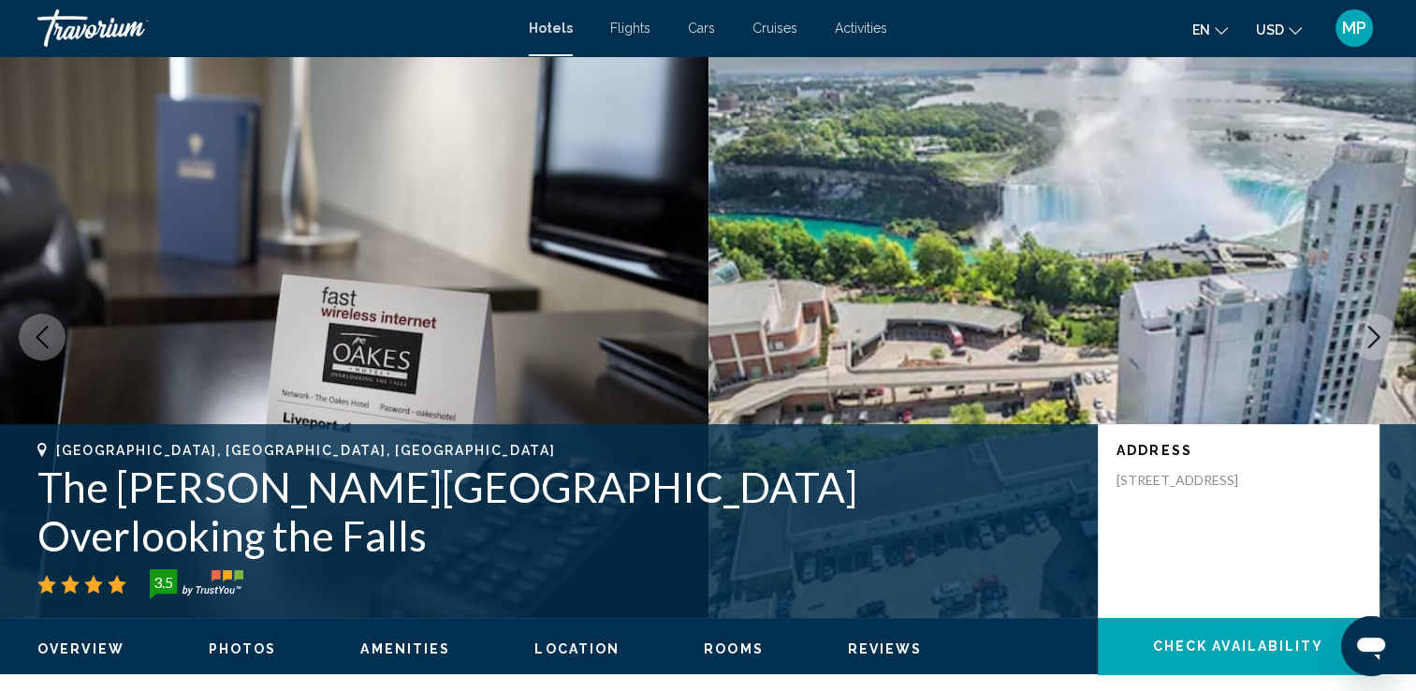
click at [1386, 339] on button "Next image" at bounding box center [1374, 337] width 47 height 47
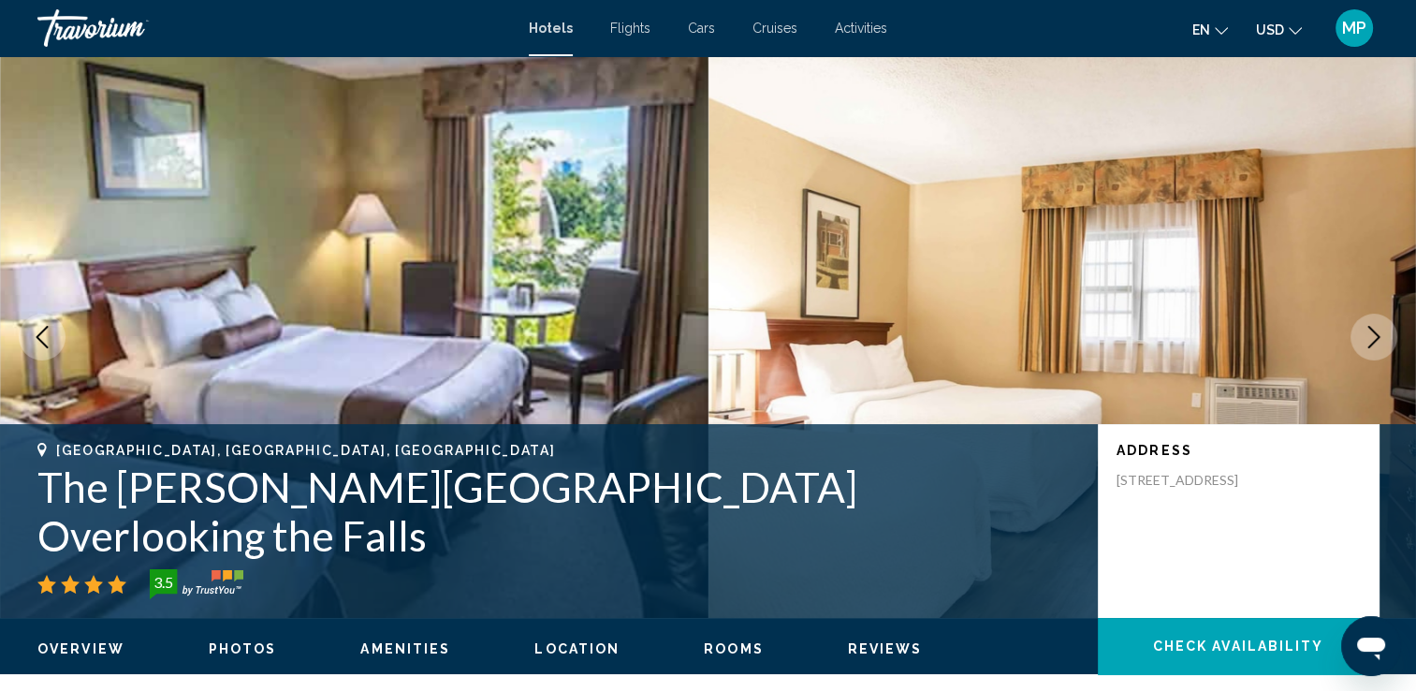
click at [1386, 339] on button "Next image" at bounding box center [1374, 337] width 47 height 47
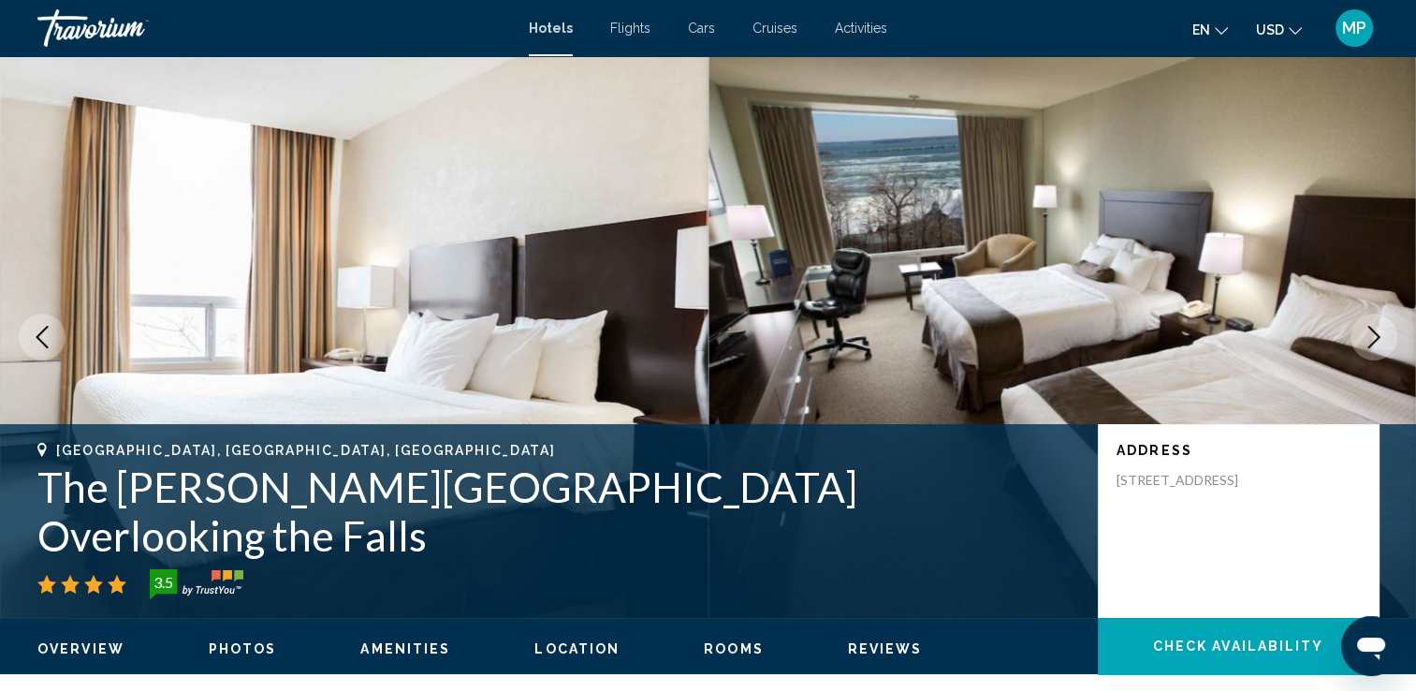
click at [1386, 339] on button "Next image" at bounding box center [1374, 337] width 47 height 47
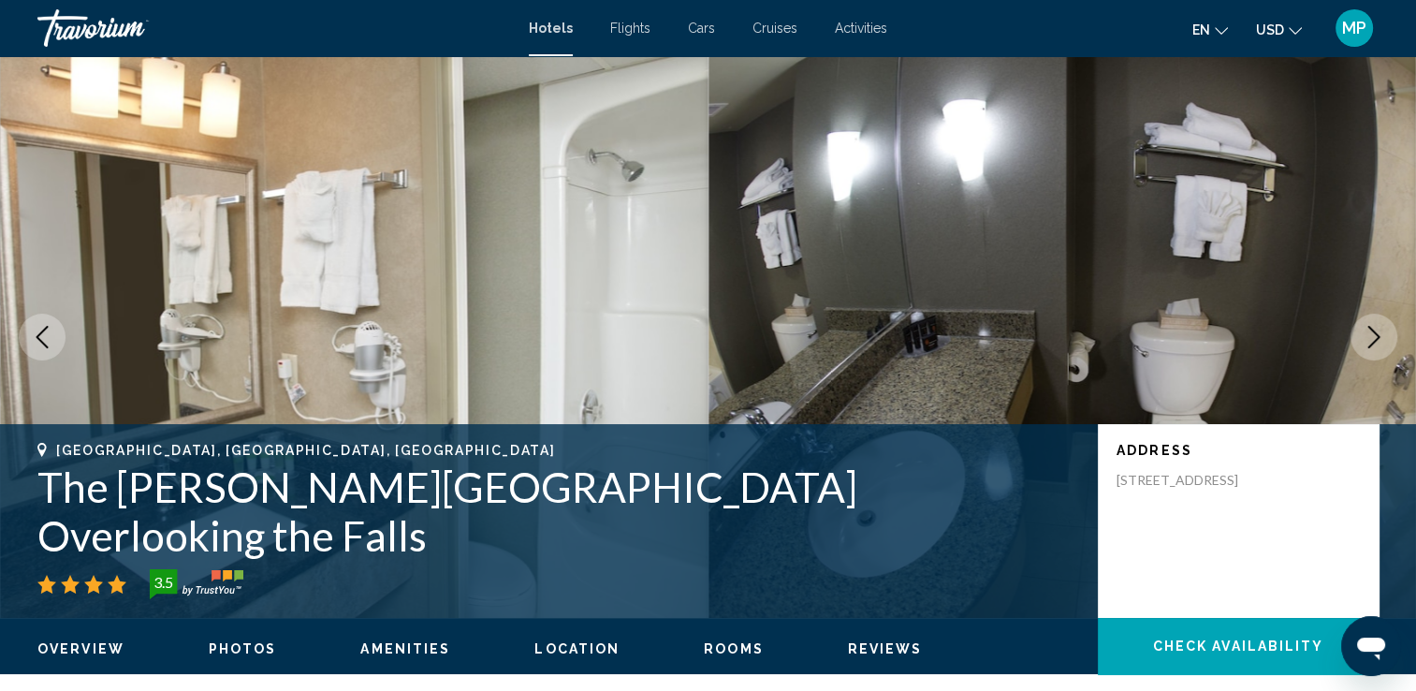
click at [1386, 339] on button "Next image" at bounding box center [1374, 337] width 47 height 47
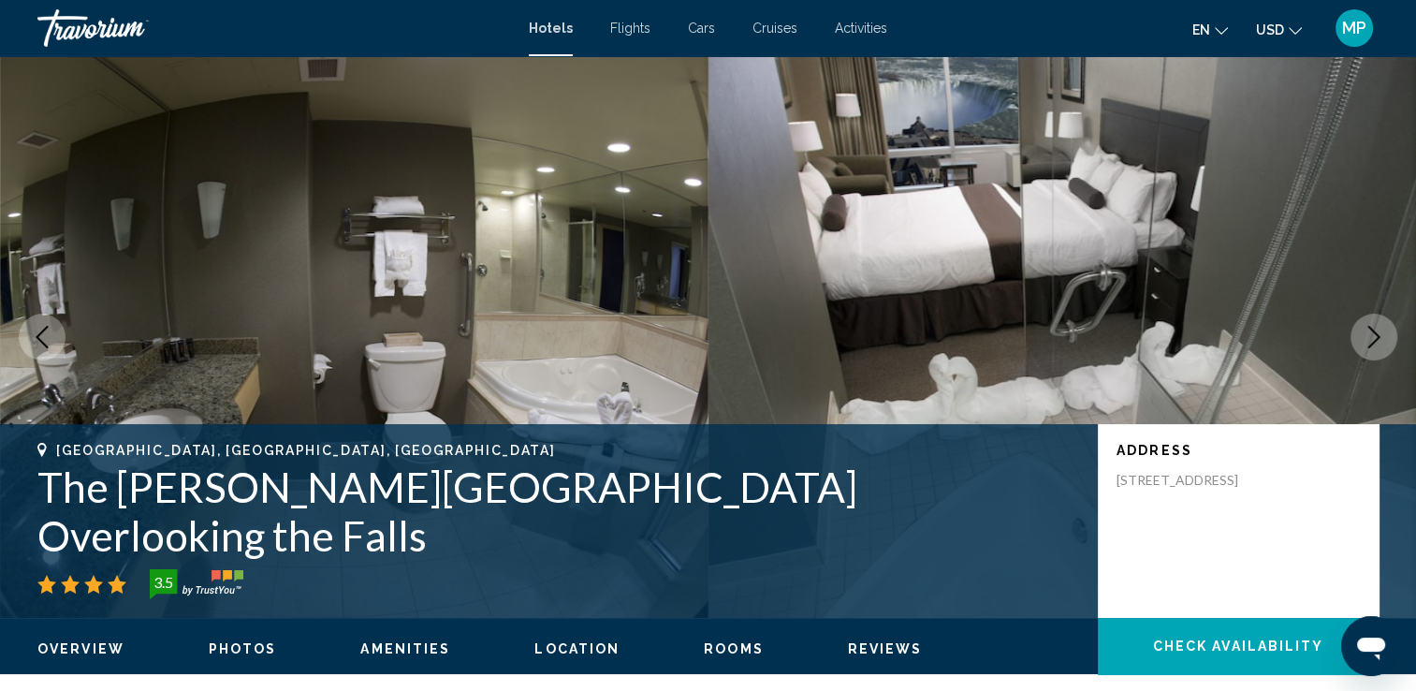
click at [1386, 339] on button "Next image" at bounding box center [1374, 337] width 47 height 47
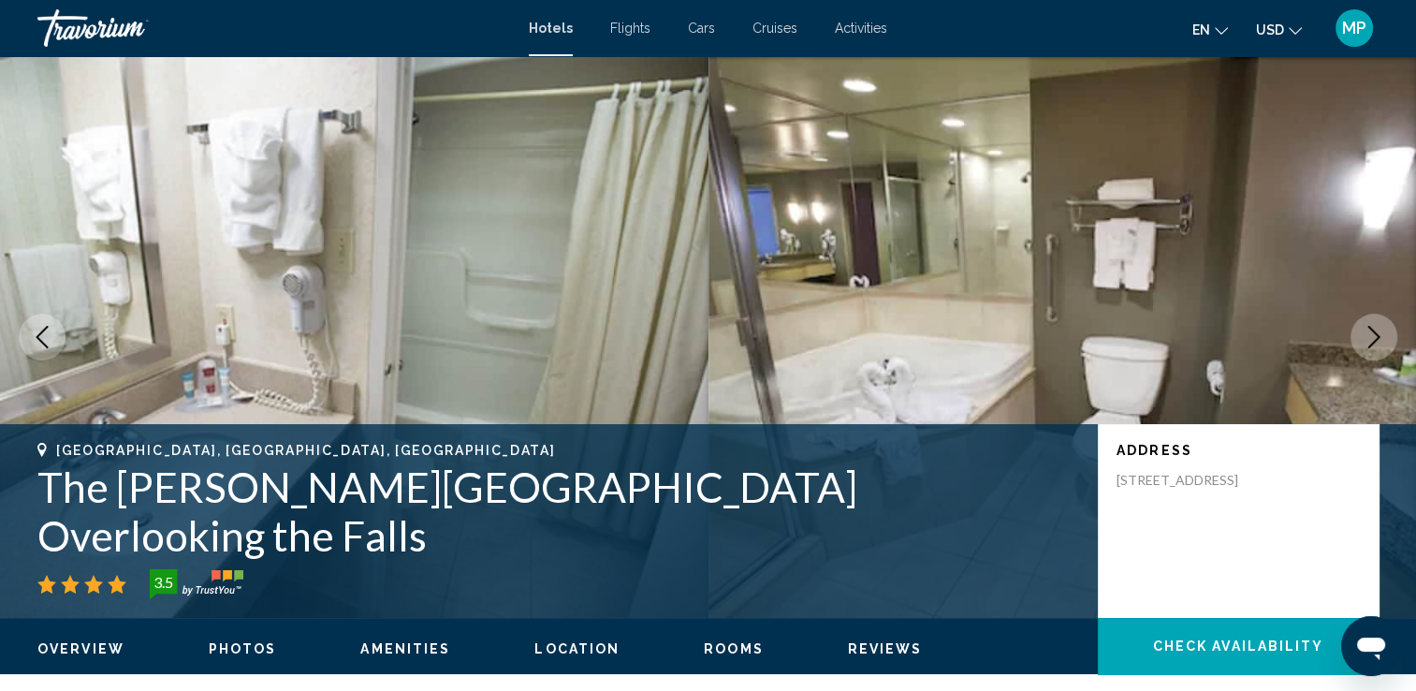
click at [1386, 339] on button "Next image" at bounding box center [1374, 337] width 47 height 47
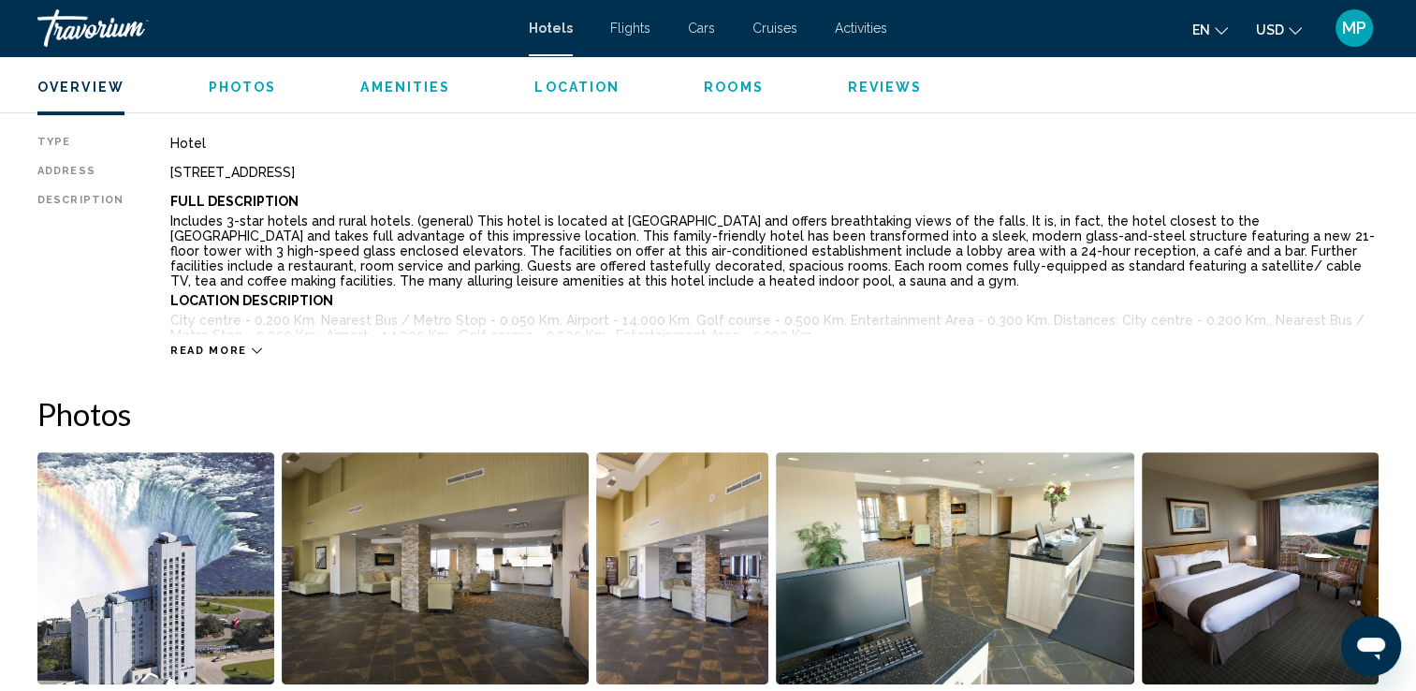
scroll to position [636, 0]
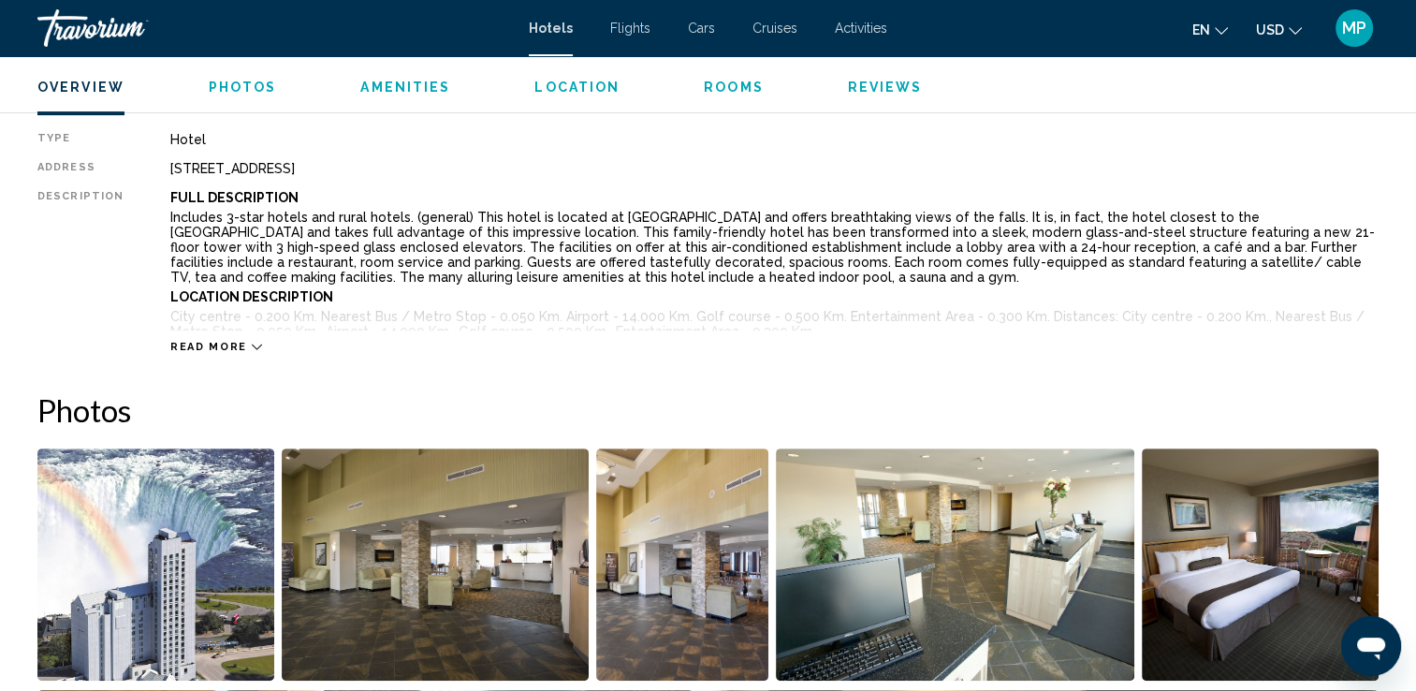
click at [252, 346] on icon "Main content" at bounding box center [257, 347] width 10 height 10
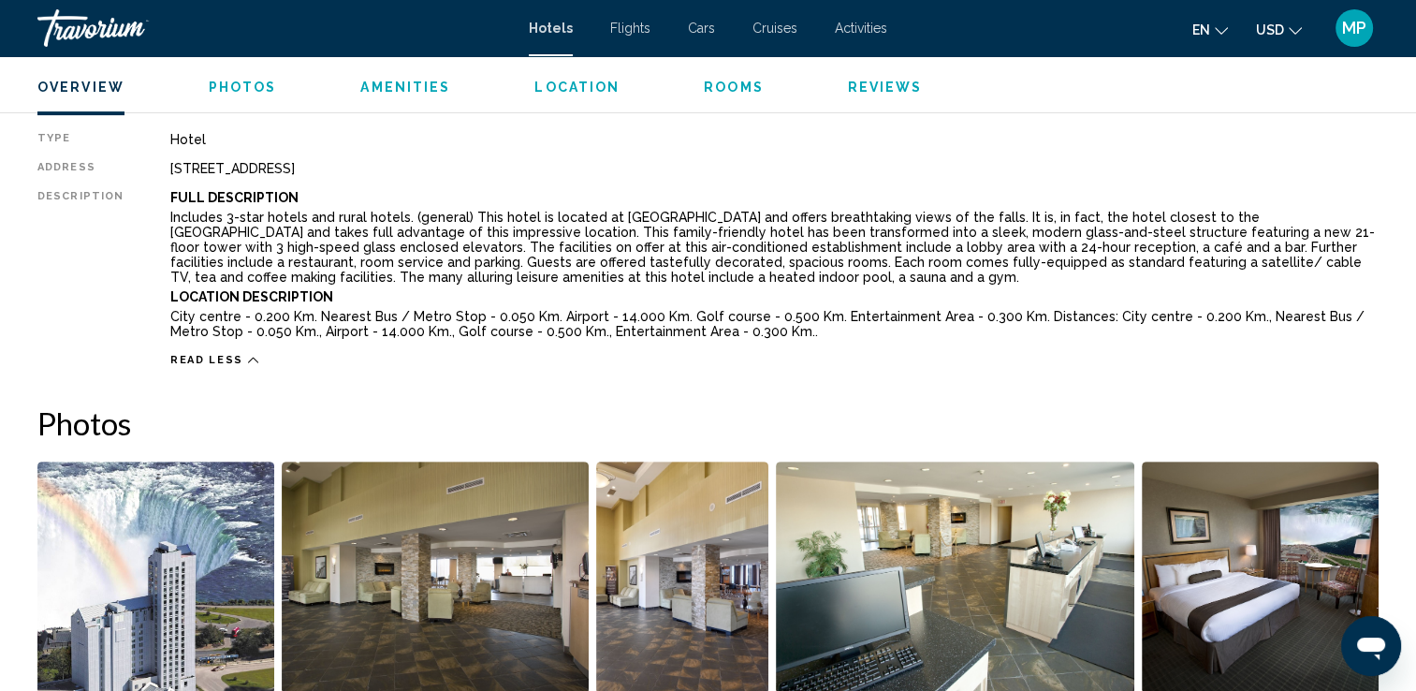
click at [723, 95] on div "Overview Photos Amenities Location Rooms Reviews Check Availability" at bounding box center [708, 85] width 1416 height 58
click at [715, 90] on span "Rooms" at bounding box center [734, 87] width 60 height 15
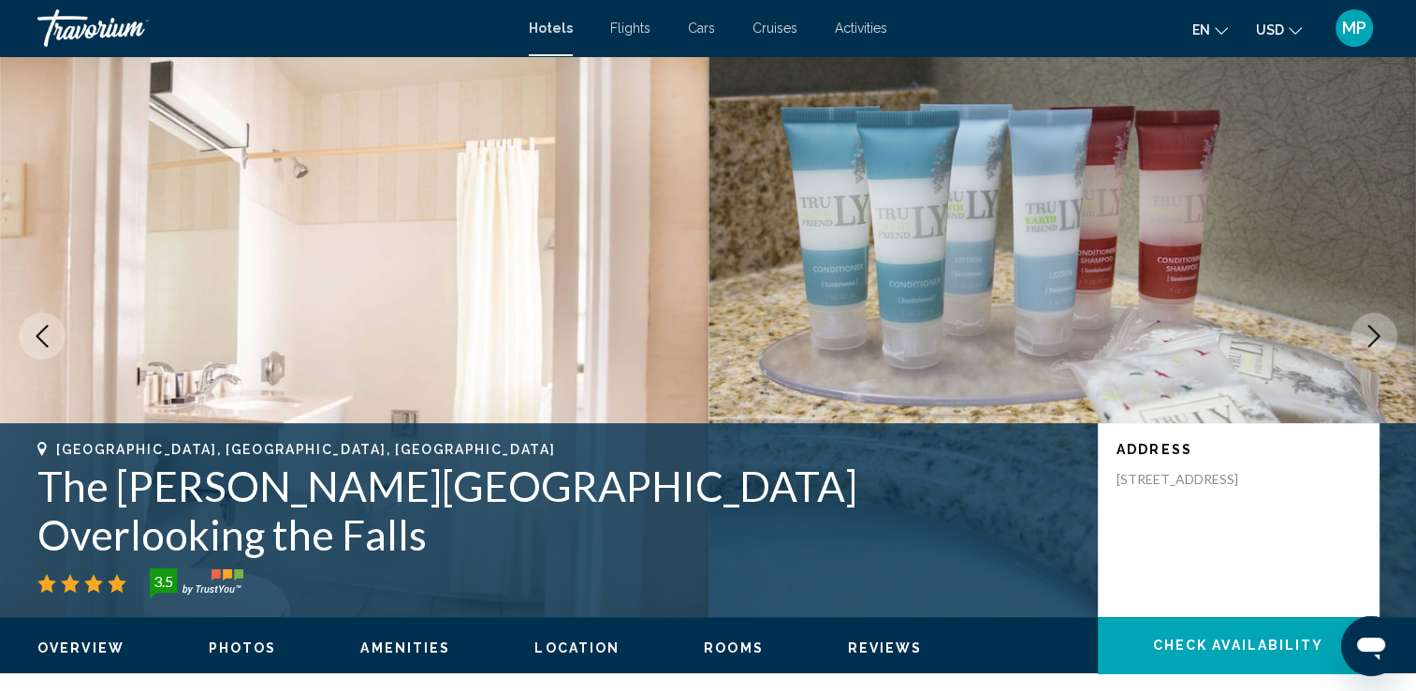
scroll to position [0, 0]
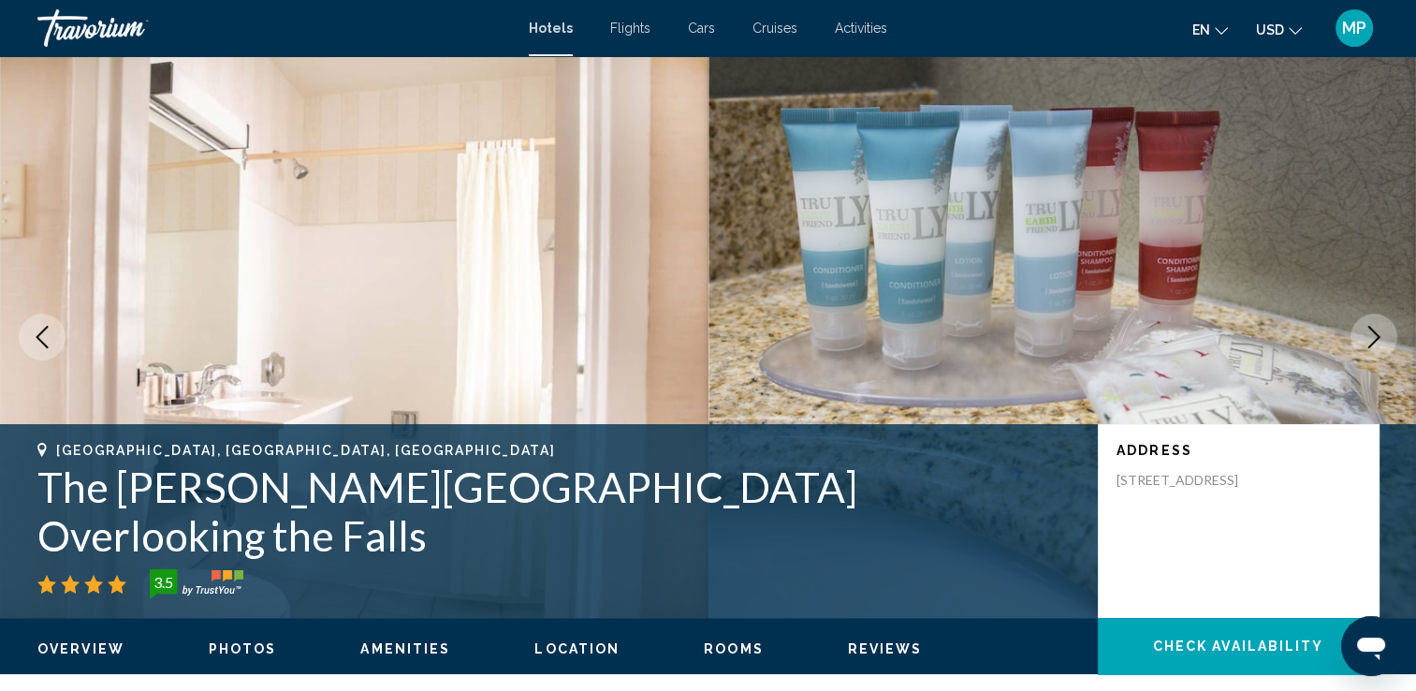
click at [872, 655] on span "Reviews" at bounding box center [885, 648] width 75 height 15
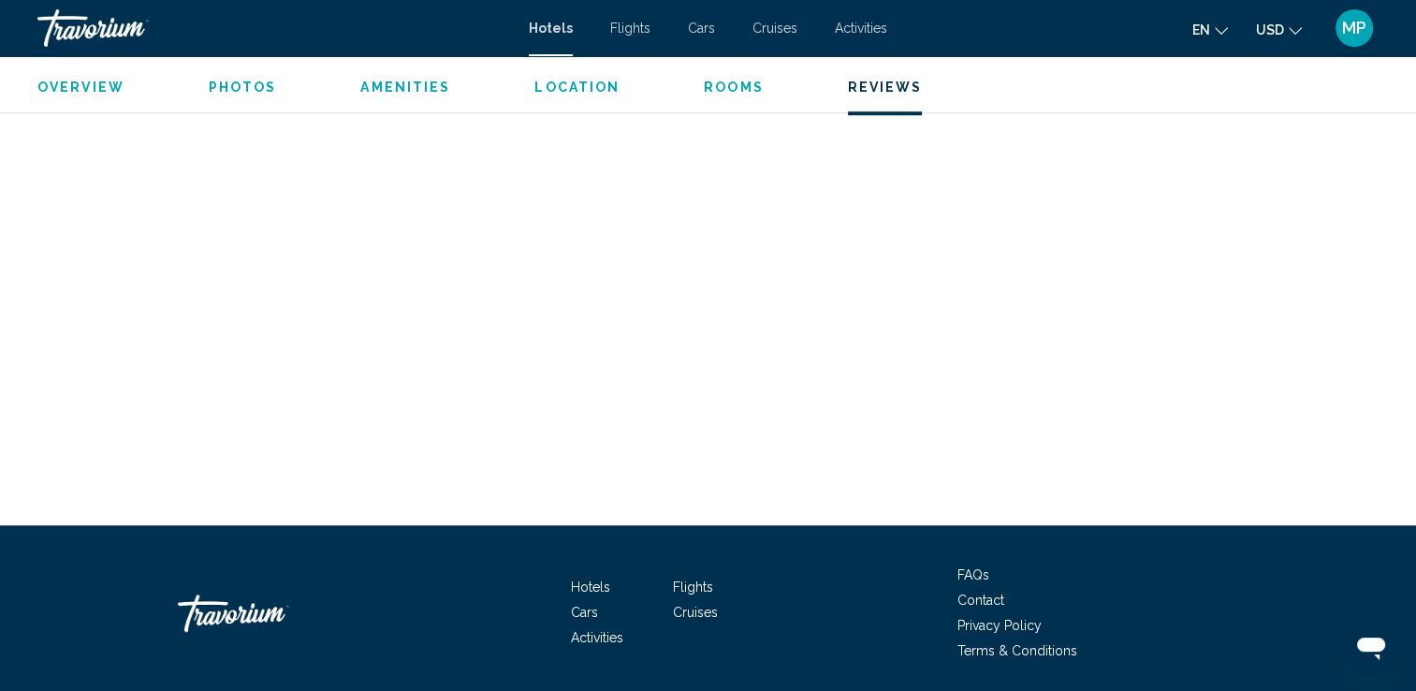
scroll to position [8342, 0]
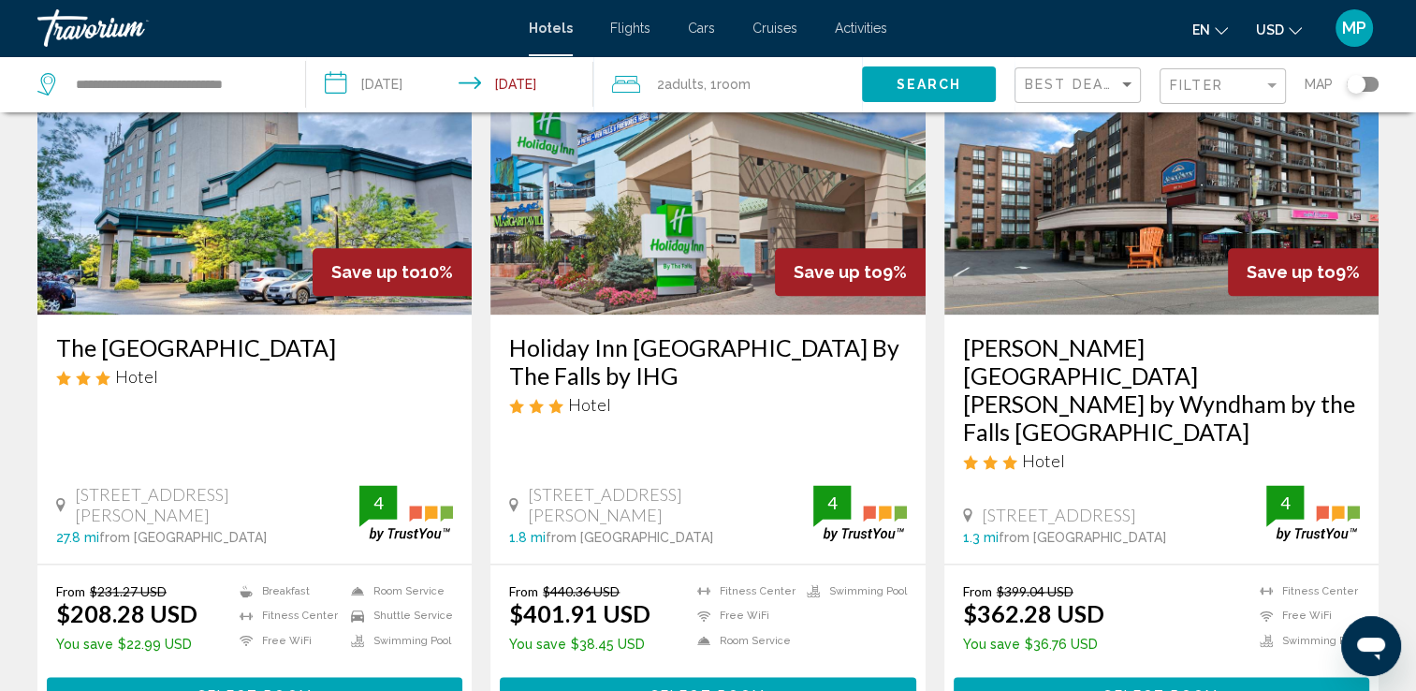
scroll to position [2546, 0]
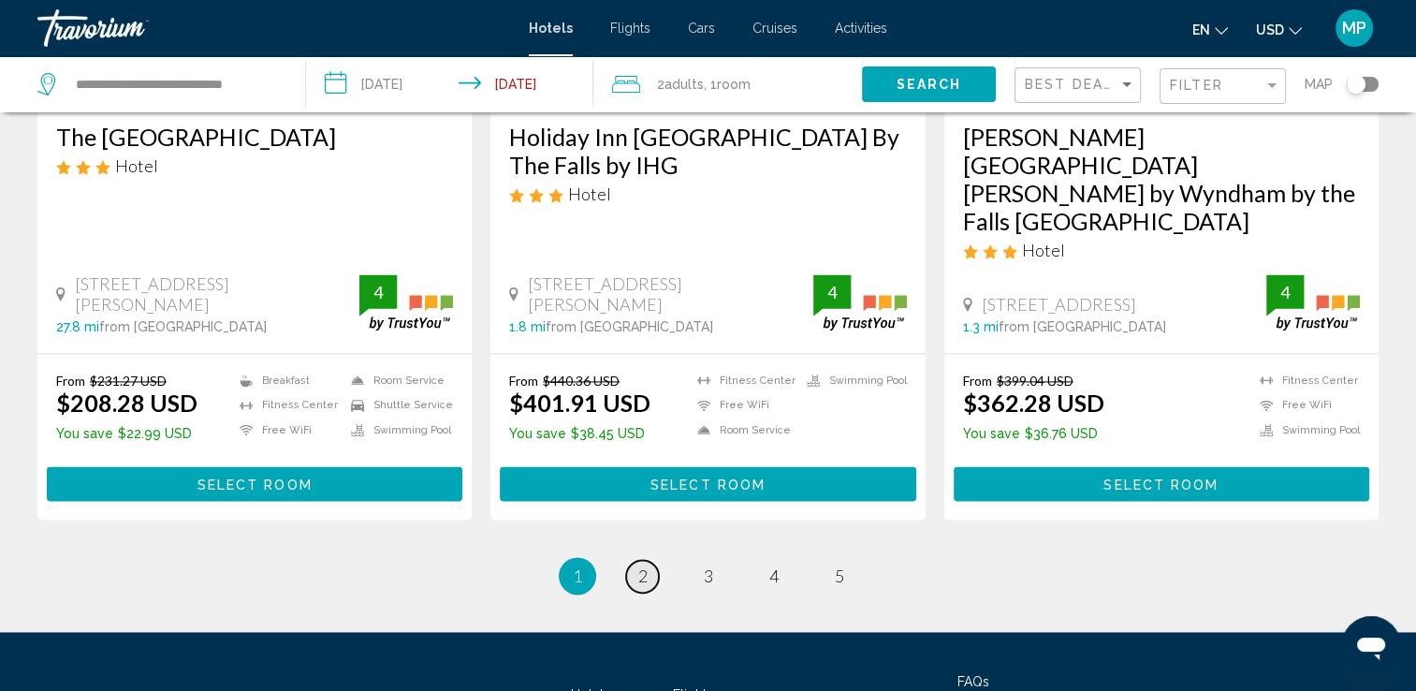
click at [636, 560] on link "page 2" at bounding box center [642, 576] width 33 height 33
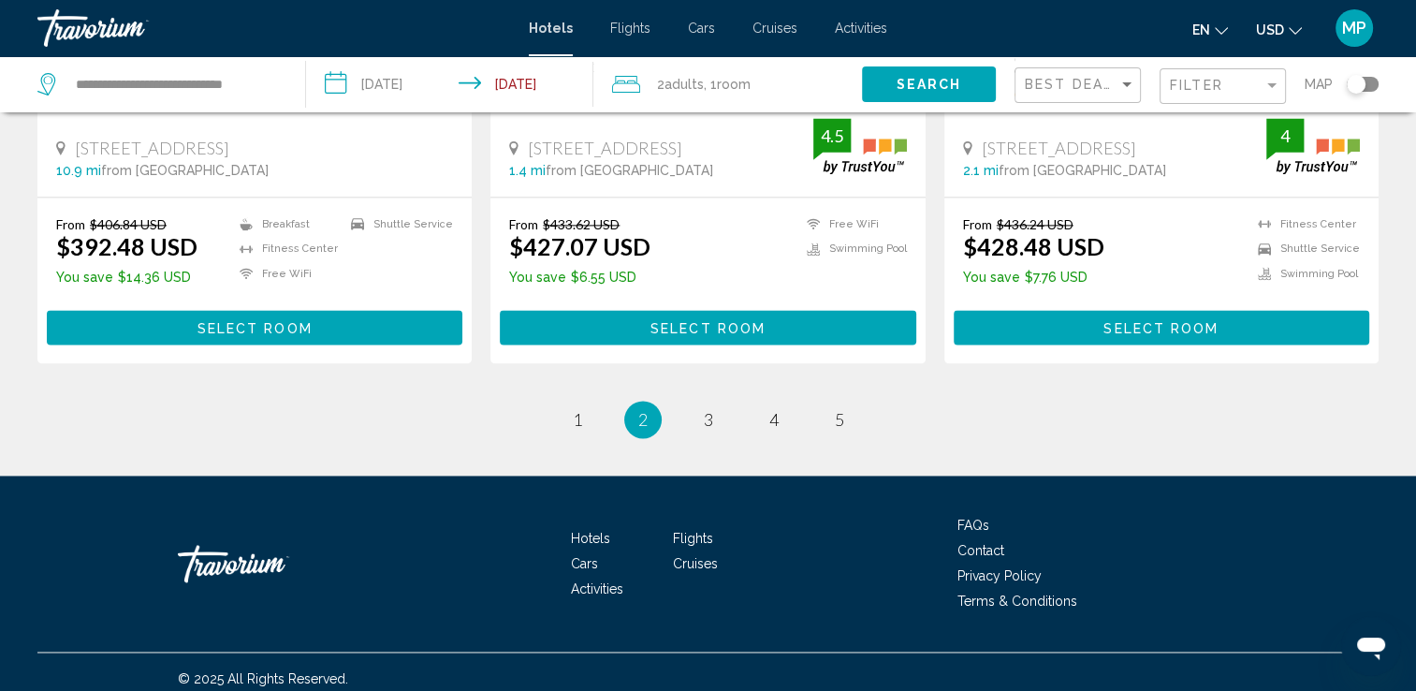
scroll to position [2573, 0]
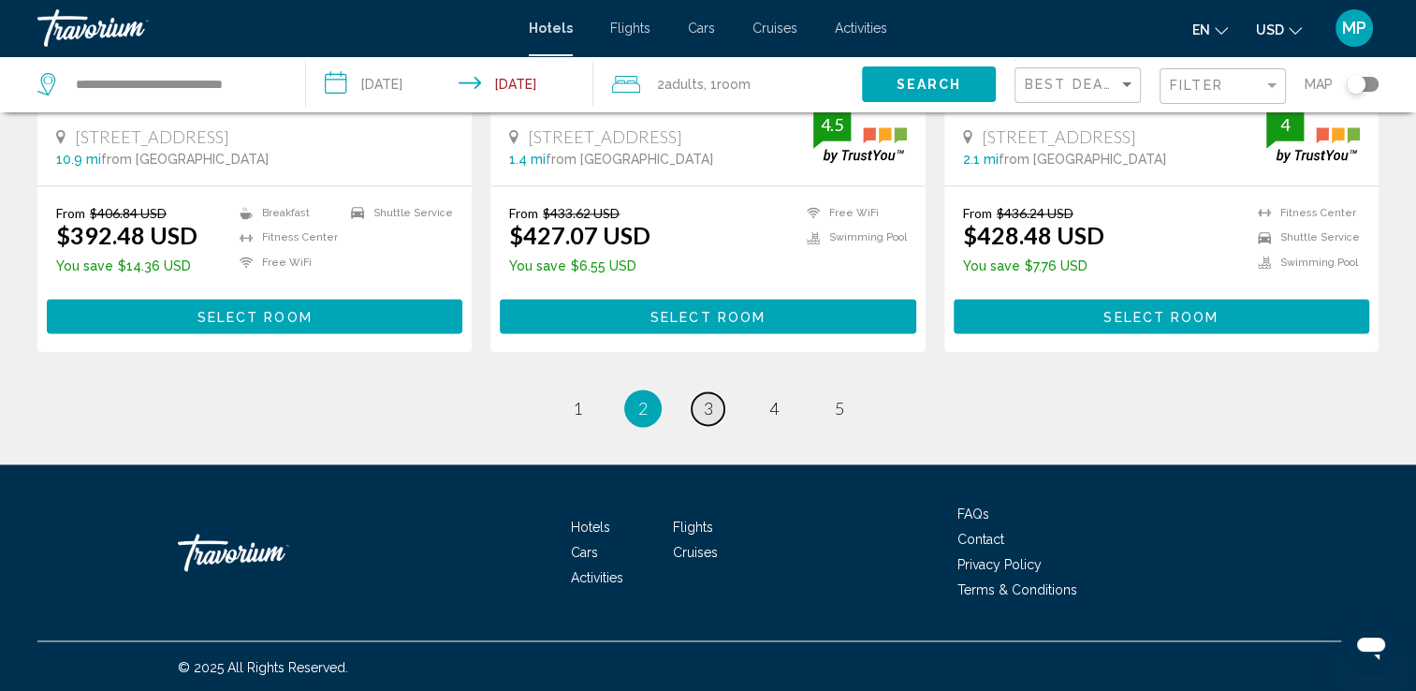
click at [693, 401] on link "page 3" at bounding box center [708, 408] width 33 height 33
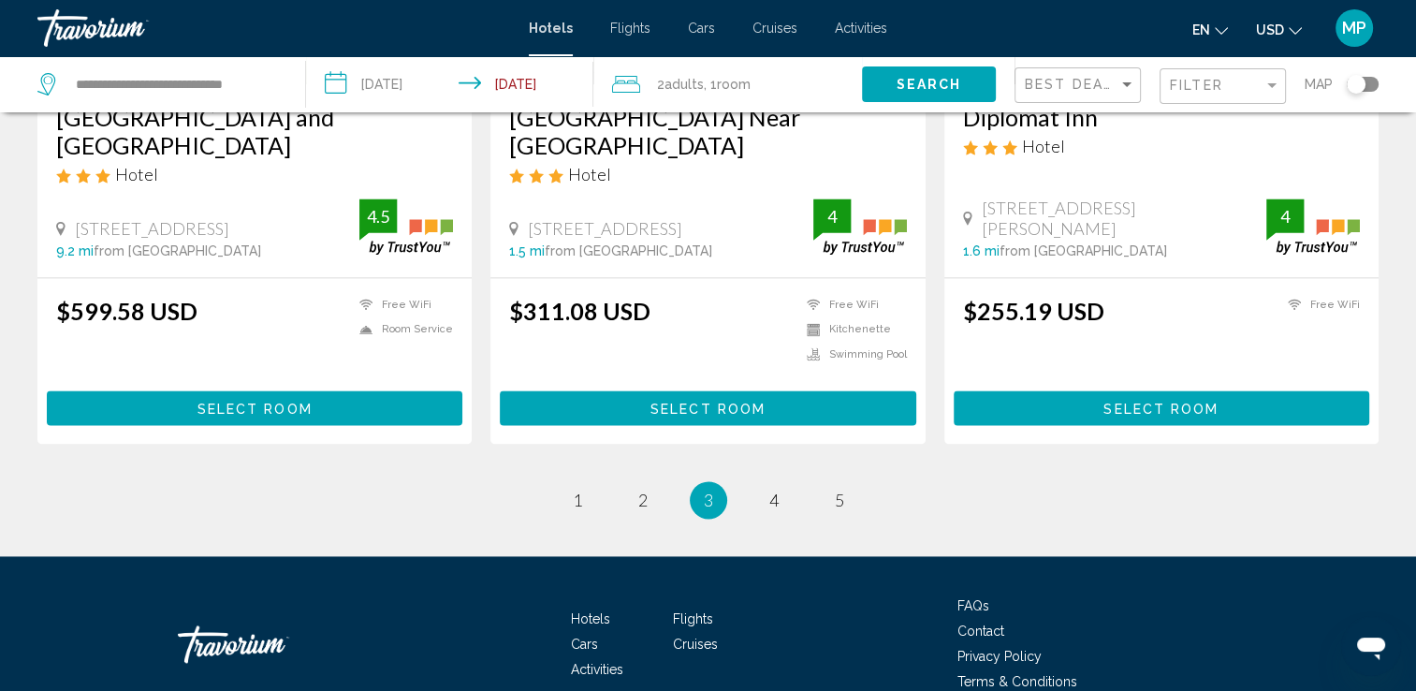
scroll to position [2519, 0]
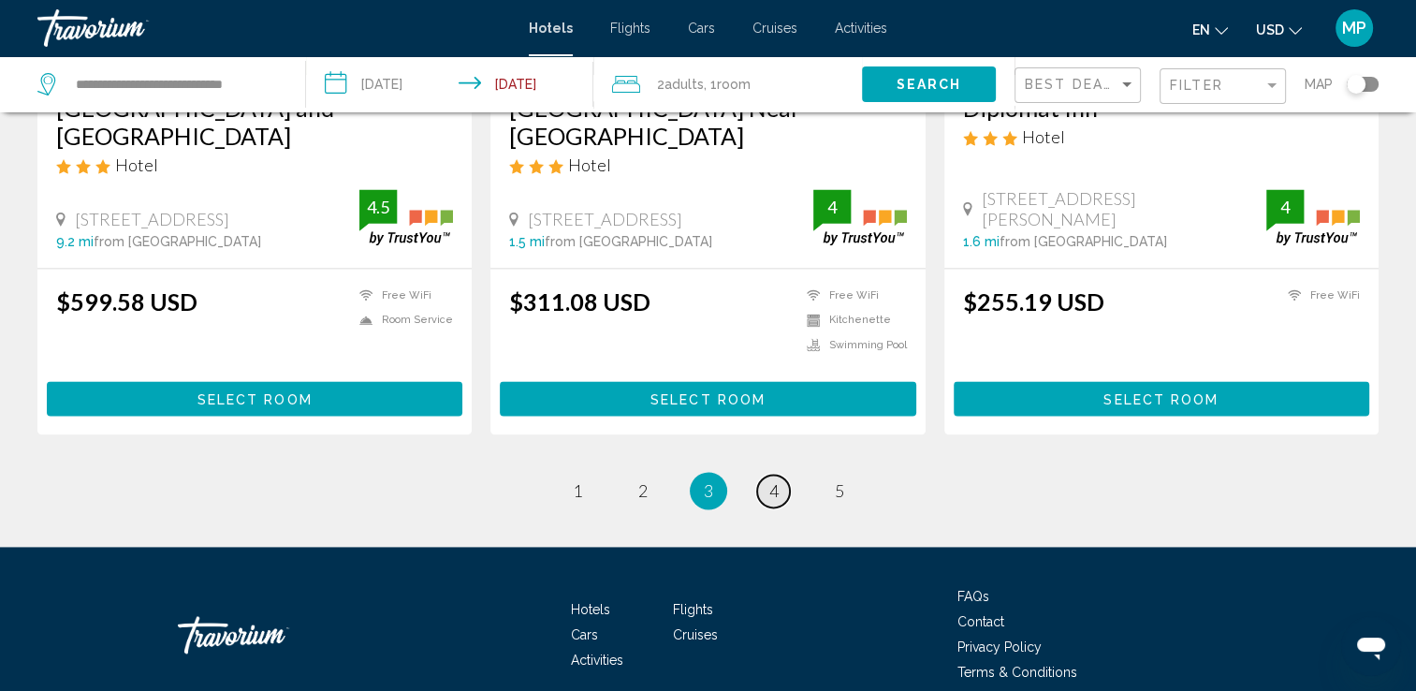
click at [777, 480] on span "4" at bounding box center [773, 490] width 9 height 21
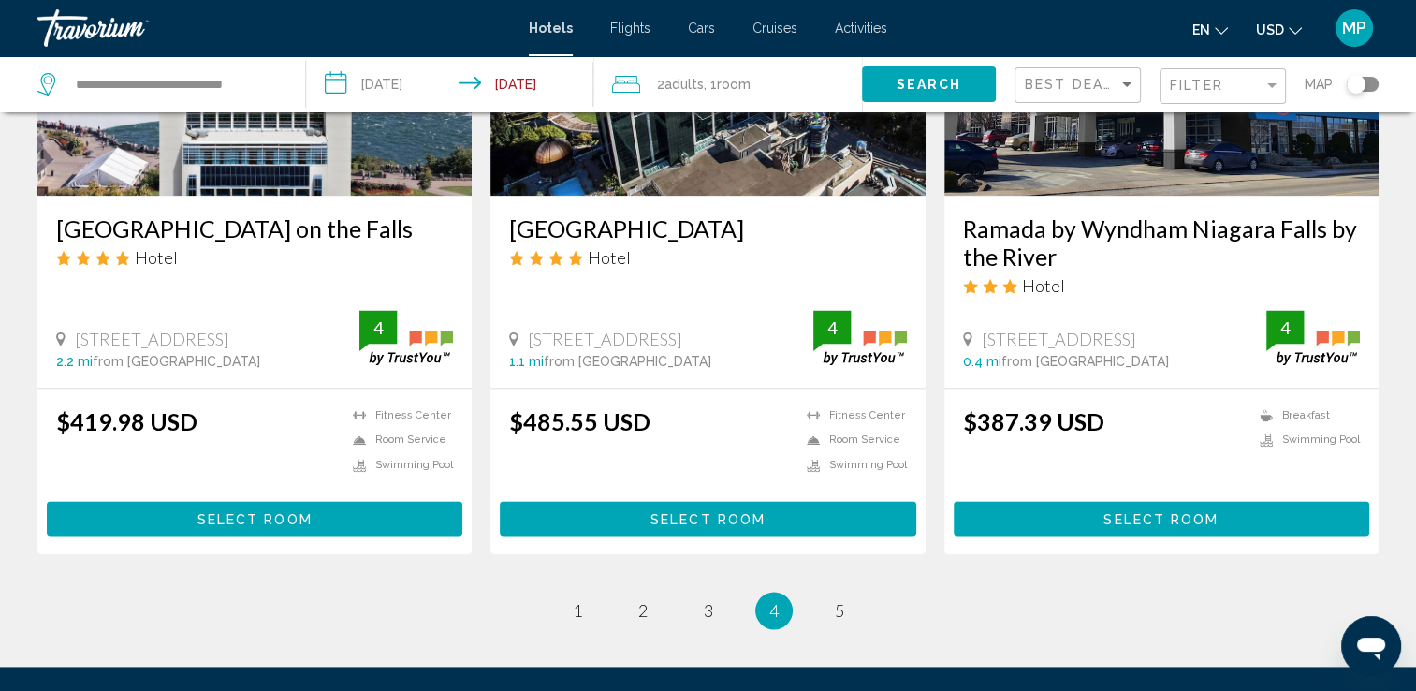
scroll to position [2359, 0]
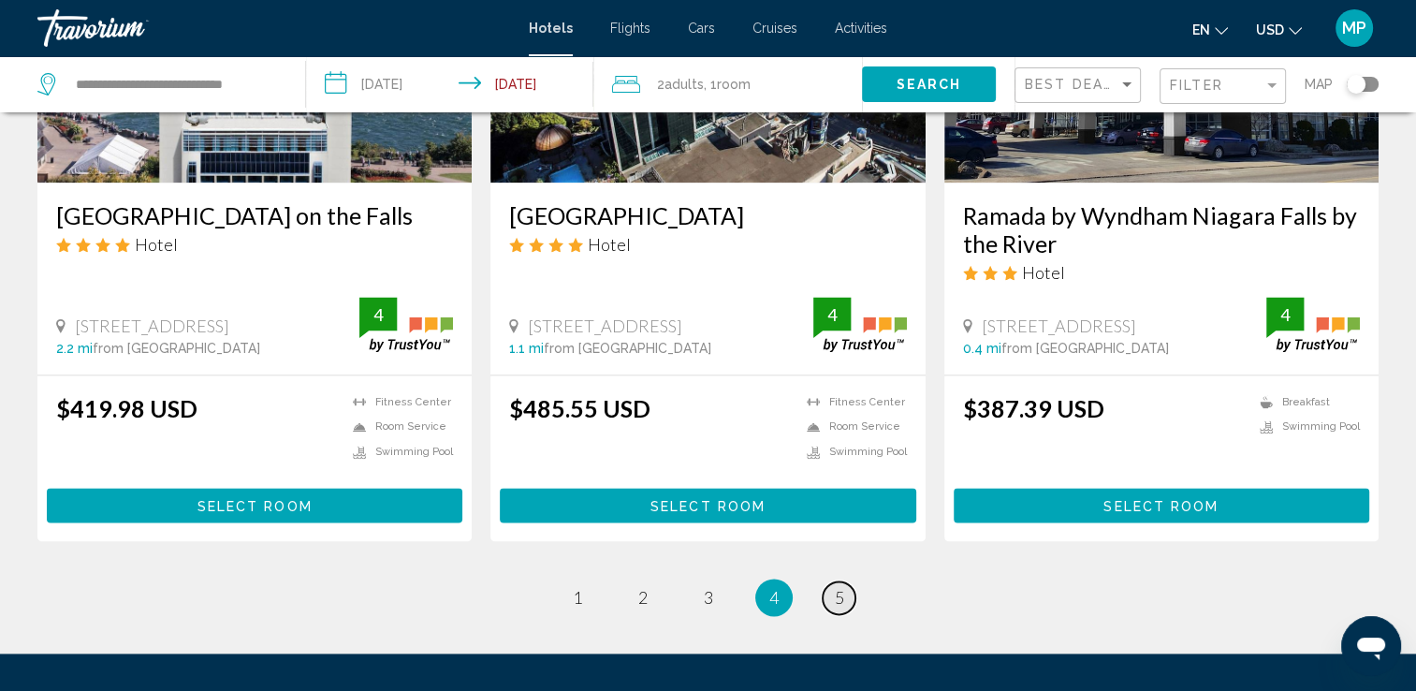
click at [835, 587] on span "5" at bounding box center [839, 597] width 9 height 21
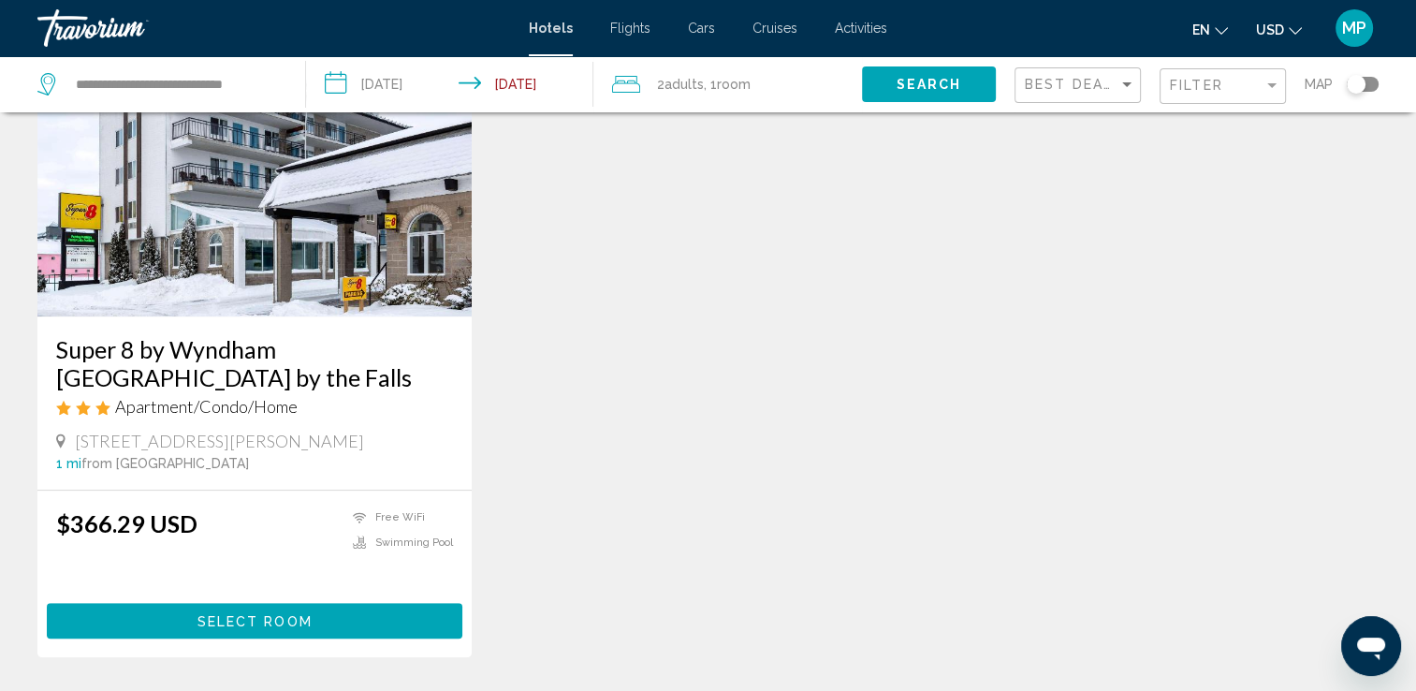
scroll to position [936, 0]
